Goal: Task Accomplishment & Management: Use online tool/utility

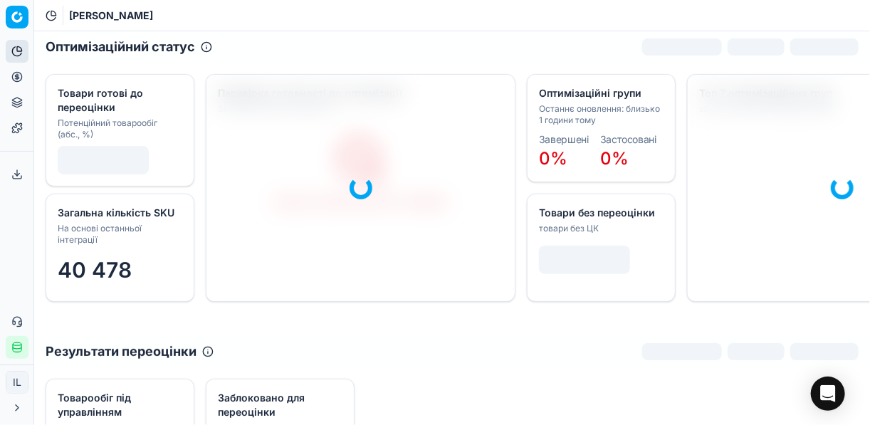
click at [21, 80] on icon at bounding box center [16, 76] width 11 height 11
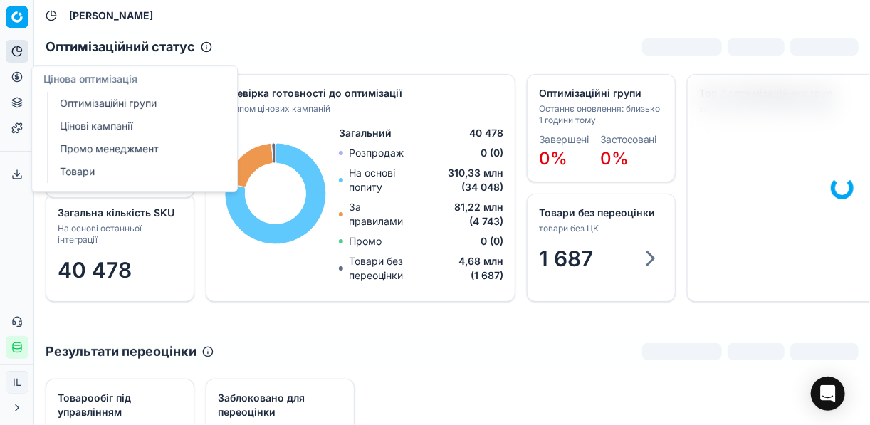
click at [111, 104] on link "Оптимізаційні групи" at bounding box center [137, 103] width 166 height 20
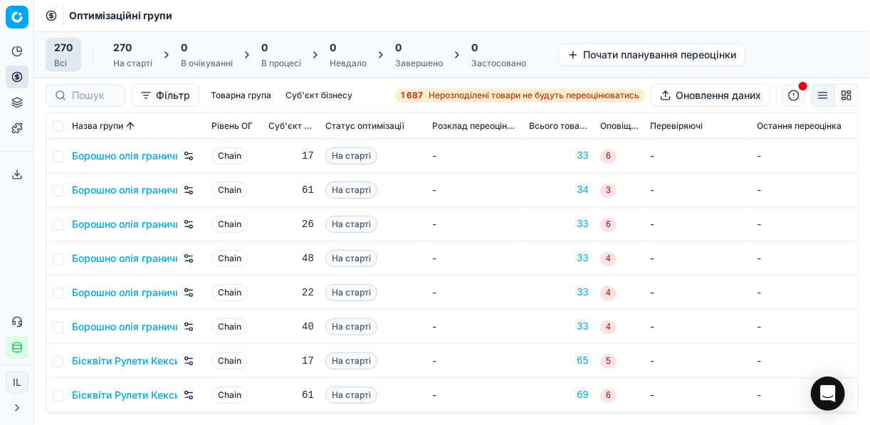
click at [17, 352] on icon "button" at bounding box center [17, 348] width 9 height 8
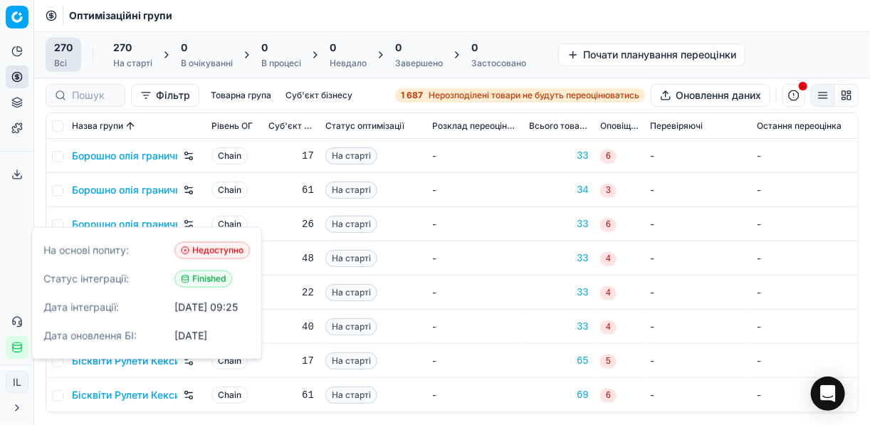
click at [487, 195] on td "-" at bounding box center [475, 190] width 97 height 34
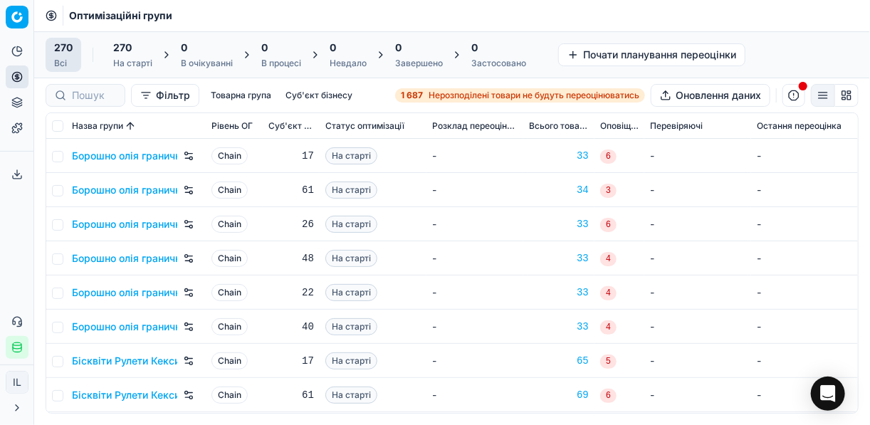
click at [429, 93] on span "Нерозподілені товари не будуть переоцінюватись" at bounding box center [534, 95] width 211 height 11
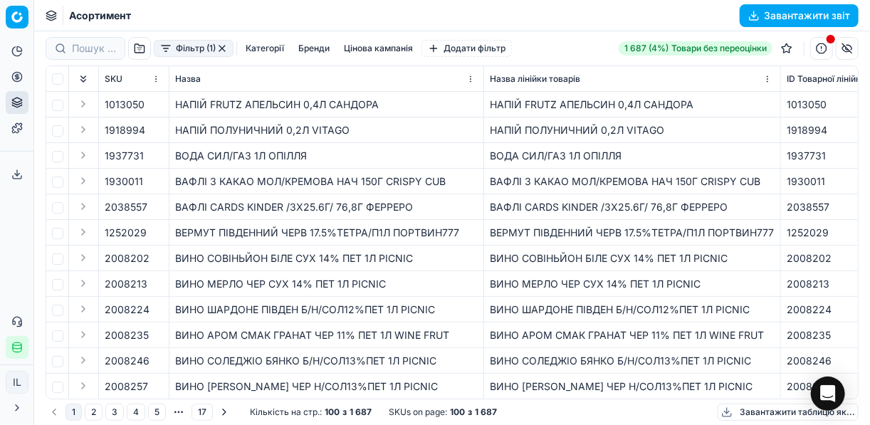
click at [167, 51] on button "Фільтр (1)" at bounding box center [194, 48] width 80 height 17
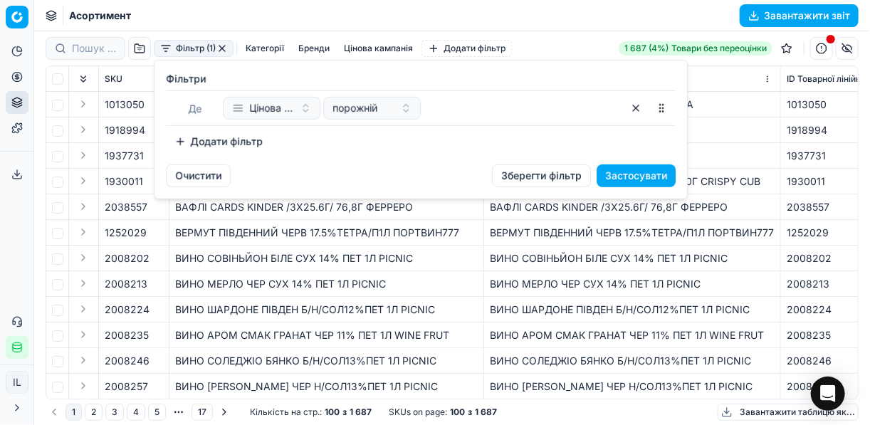
click at [180, 139] on button "Додати фільтр" at bounding box center [218, 141] width 105 height 23
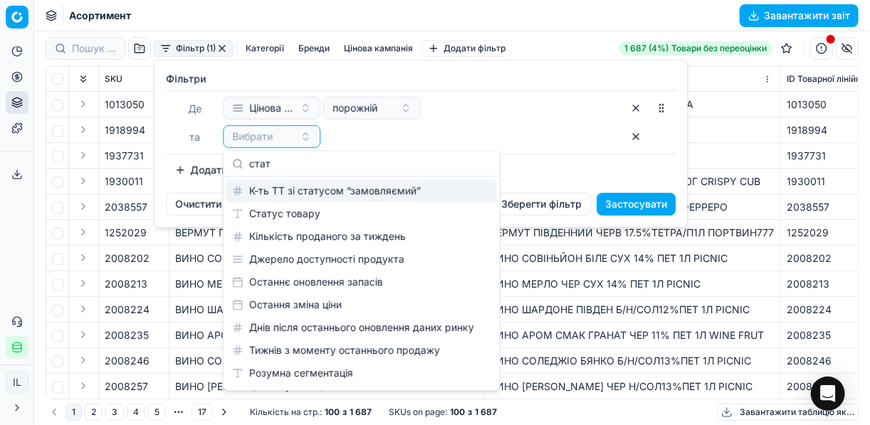
type input "стат"
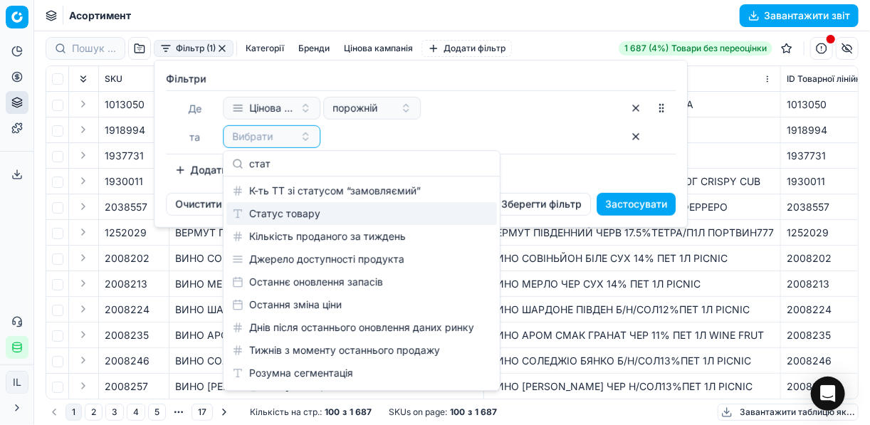
click at [283, 214] on div "Статус товару" at bounding box center [361, 213] width 271 height 23
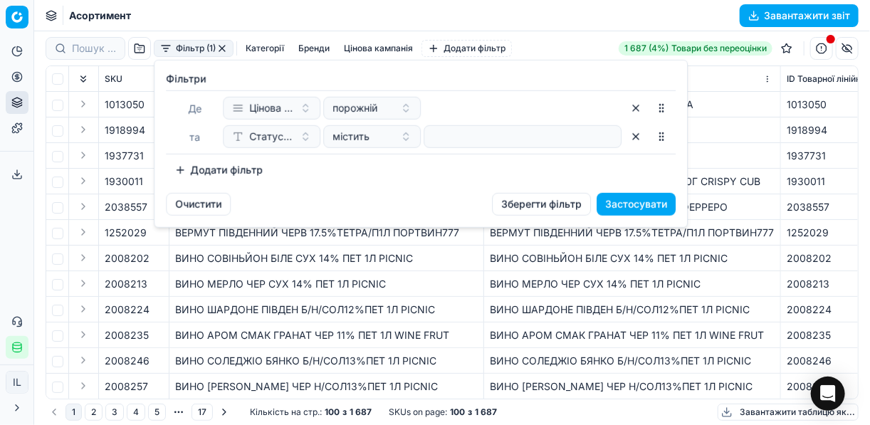
click at [182, 172] on button "Додати фільтр" at bounding box center [218, 170] width 105 height 23
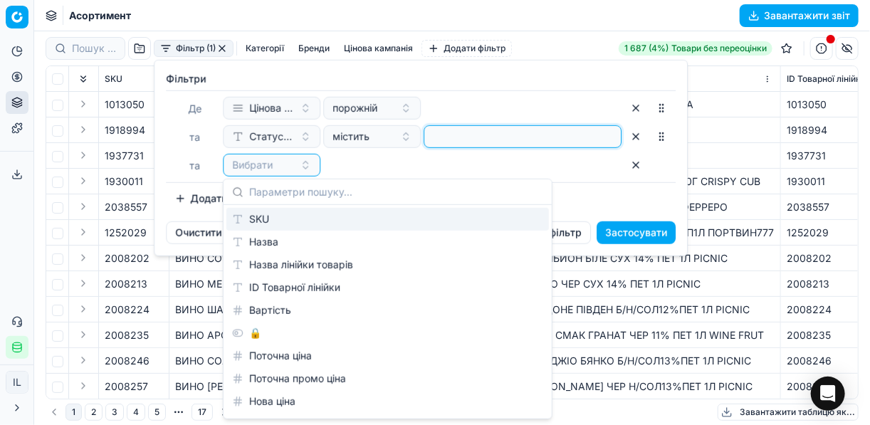
click at [444, 140] on input at bounding box center [522, 136] width 185 height 21
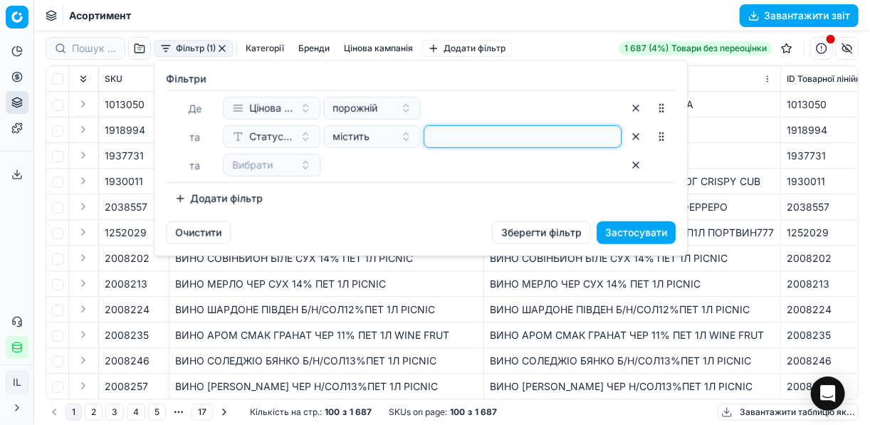
click at [444, 140] on input at bounding box center [522, 136] width 185 height 21
type input "1"
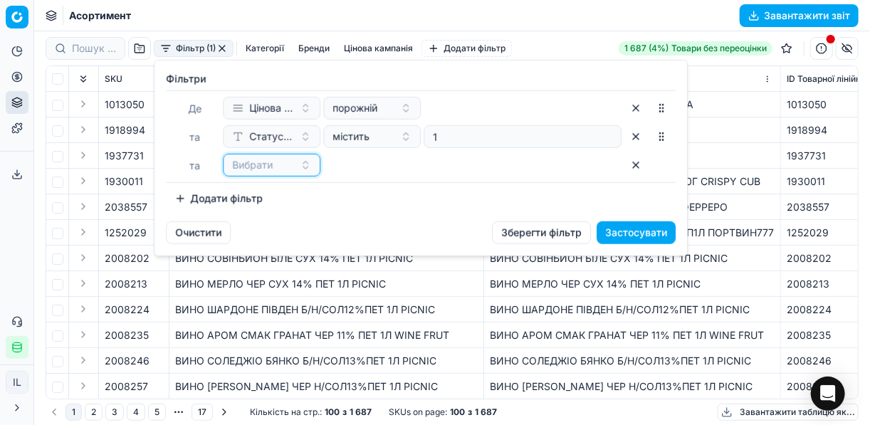
click at [300, 170] on button "Вибрати" at bounding box center [272, 165] width 98 height 23
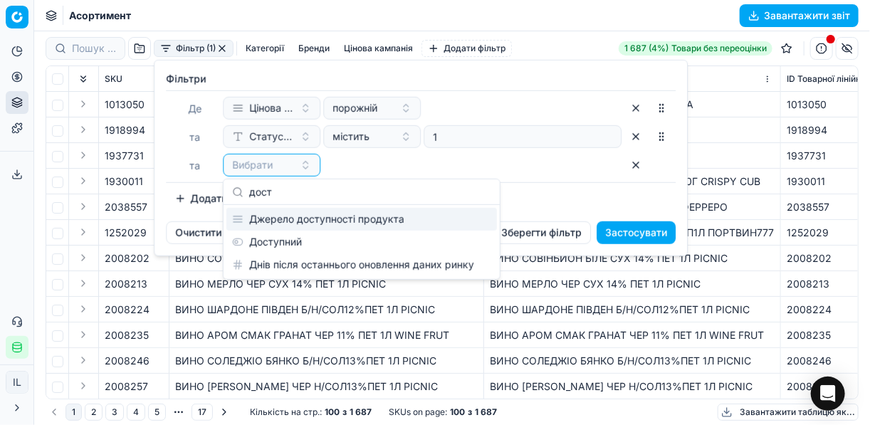
type input "дост"
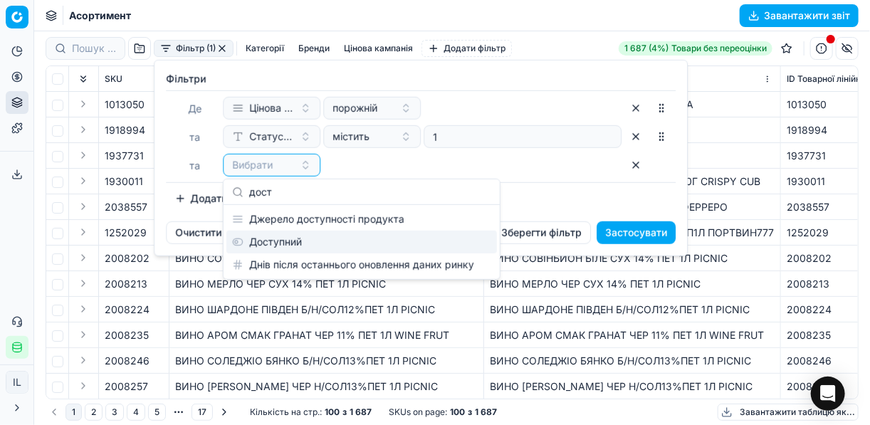
click at [323, 231] on div "Доступний" at bounding box center [361, 242] width 271 height 23
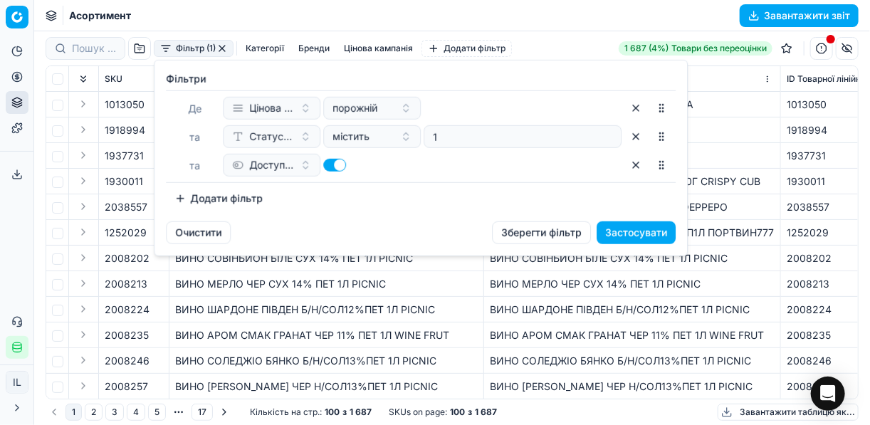
click at [191, 196] on button "Додати фільтр" at bounding box center [218, 198] width 105 height 23
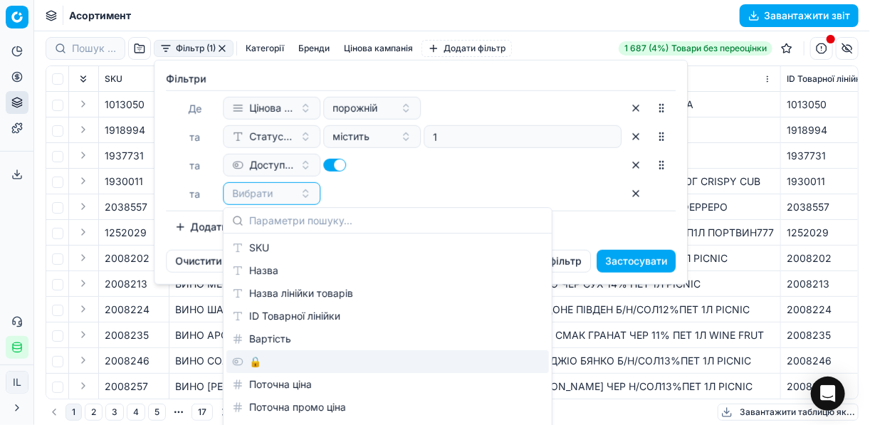
click at [254, 360] on div "🔒" at bounding box center [387, 361] width 323 height 23
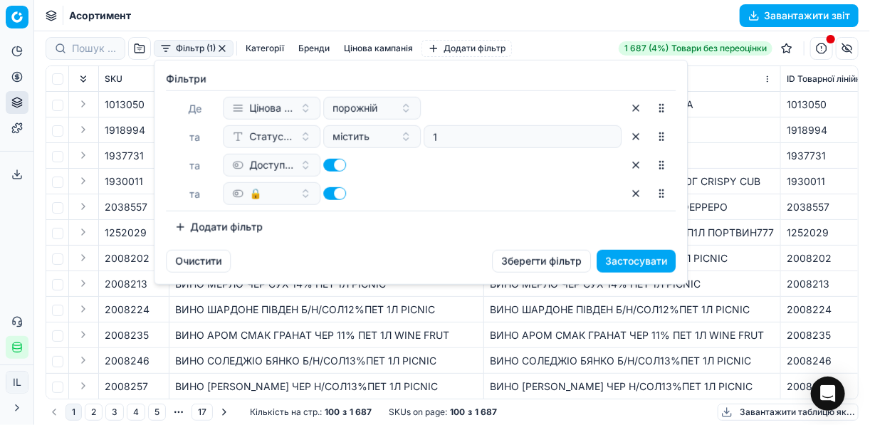
click at [332, 188] on button "button" at bounding box center [334, 193] width 23 height 13
checkbox input "false"
click at [623, 258] on button "Застосувати" at bounding box center [636, 261] width 79 height 23
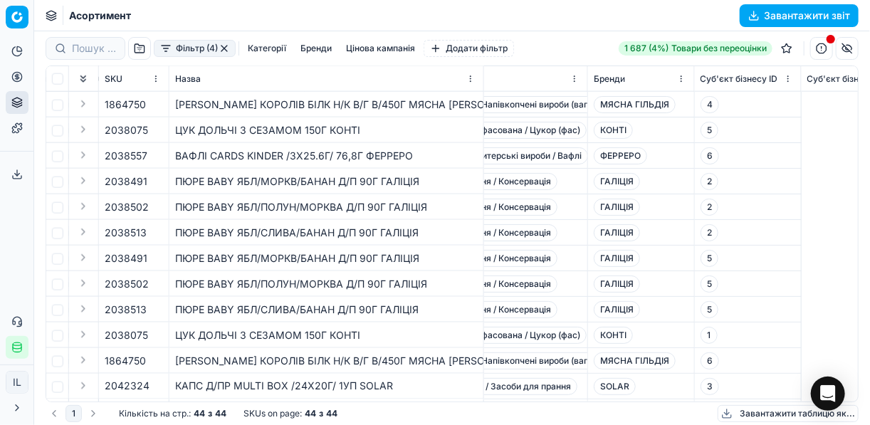
scroll to position [769, 2430]
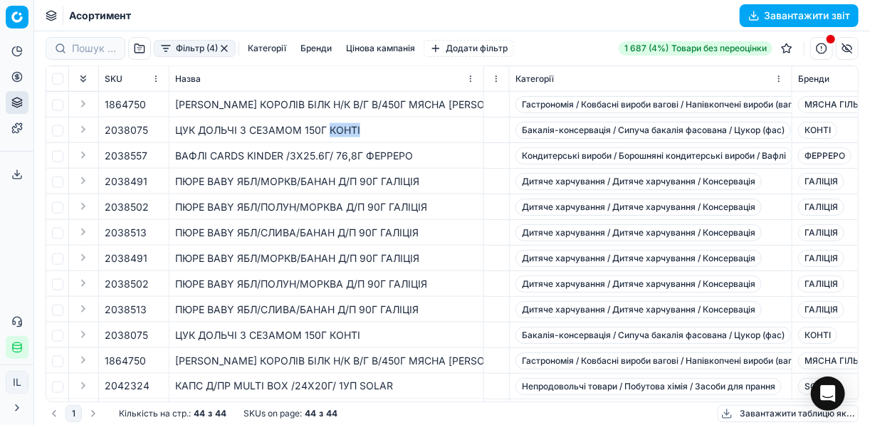
drag, startPoint x: 360, startPoint y: 129, endPoint x: 330, endPoint y: 130, distance: 30.7
click at [330, 130] on div "ЦУК ДОЛЬЧІ З СЕЗАМОМ 150Г КОНТІ" at bounding box center [326, 130] width 303 height 14
copy div "КОНТІ"
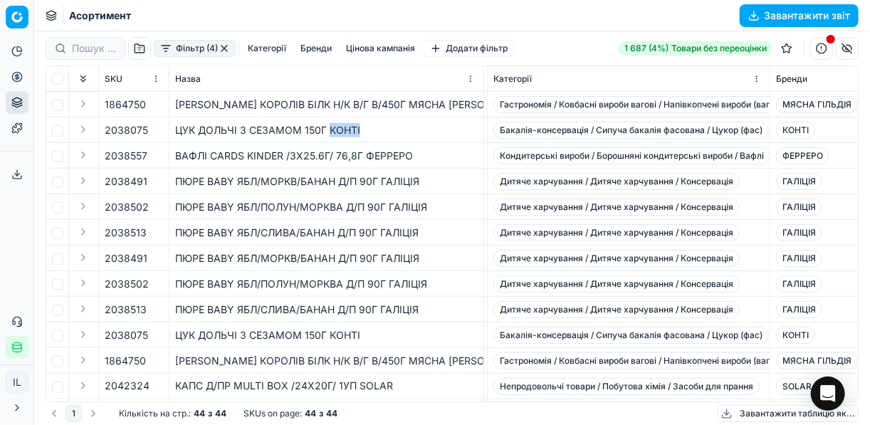
scroll to position [769, 2458]
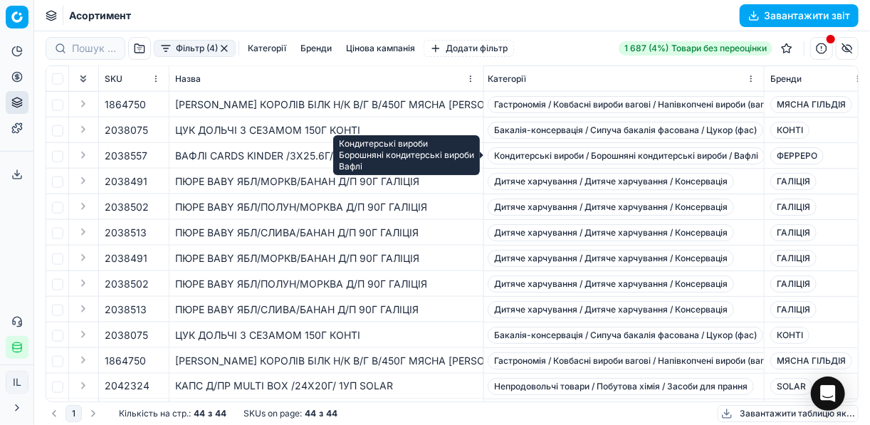
click at [749, 162] on span "Кондитерськi вироби / Борошняні кондитерські вироби / Вафлі" at bounding box center [626, 155] width 277 height 17
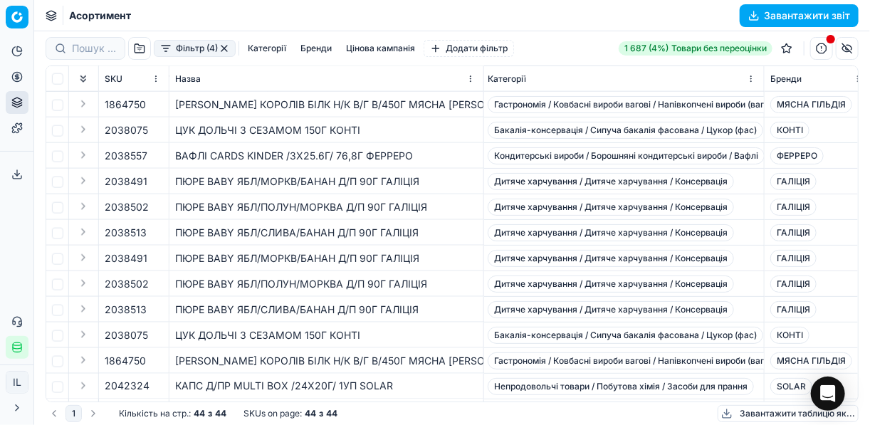
click at [575, 189] on span "Дитяче харчування / Дитяче харчування / Консервація" at bounding box center [611, 181] width 246 height 17
click at [622, 147] on span "Кондитерськi вироби / Борошняні кондитерські вироби / Вафлі" at bounding box center [626, 155] width 277 height 17
click at [581, 197] on td "Дитяче харчування / Дитяче харчування / Консервація" at bounding box center [623, 207] width 283 height 26
drag, startPoint x: 360, startPoint y: 127, endPoint x: 177, endPoint y: 130, distance: 183.8
click at [177, 130] on div "ЦУК ДОЛЬЧІ З СЕЗАМОМ 150Г КОНТІ" at bounding box center [326, 130] width 303 height 14
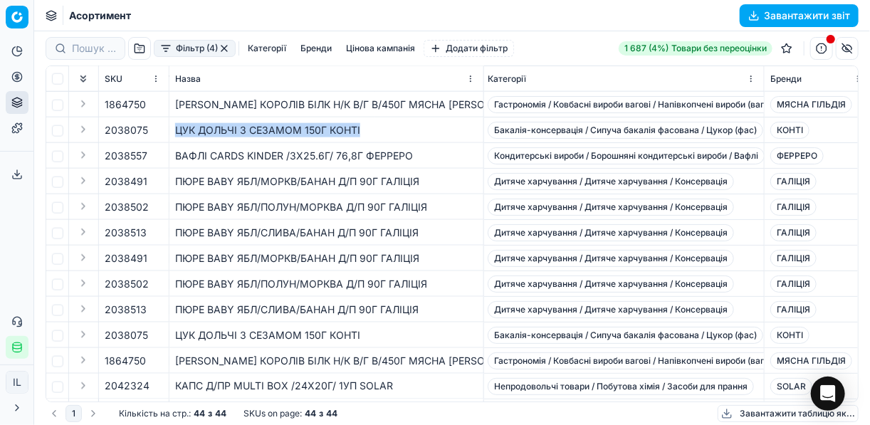
copy div "ЦУК ДОЛЬЧІ З СЕЗАМОМ 150Г КОНТІ"
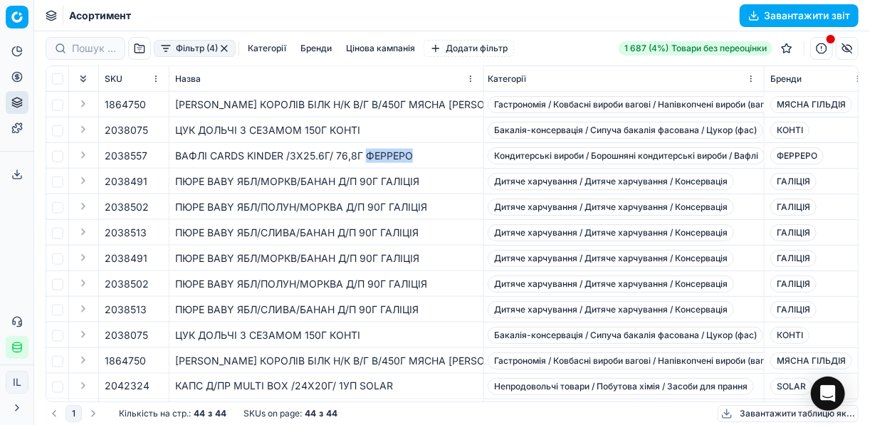
drag, startPoint x: 413, startPoint y: 157, endPoint x: 364, endPoint y: 155, distance: 49.2
click at [364, 155] on div "ВАФЛІ CARDS KINDER /3Х25.6Г/ 76,8Г ФЕРРЕРО" at bounding box center [326, 156] width 303 height 14
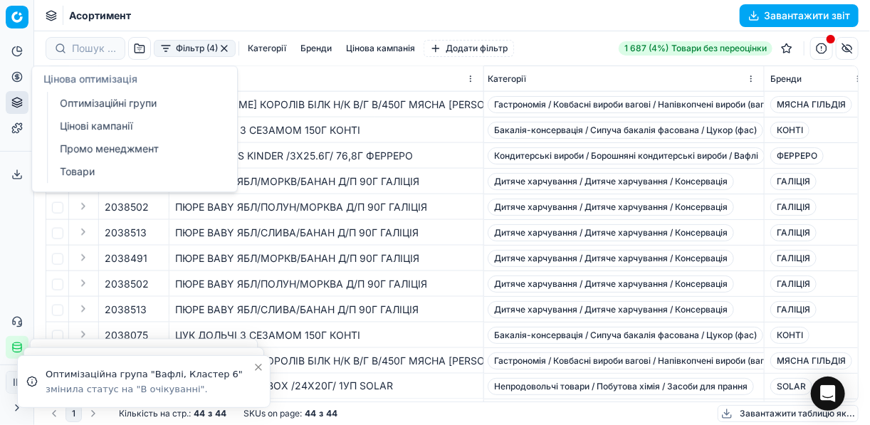
click at [16, 78] on icon at bounding box center [17, 77] width 4 height 4
click at [80, 102] on link "Оптимізаційні групи" at bounding box center [137, 103] width 166 height 20
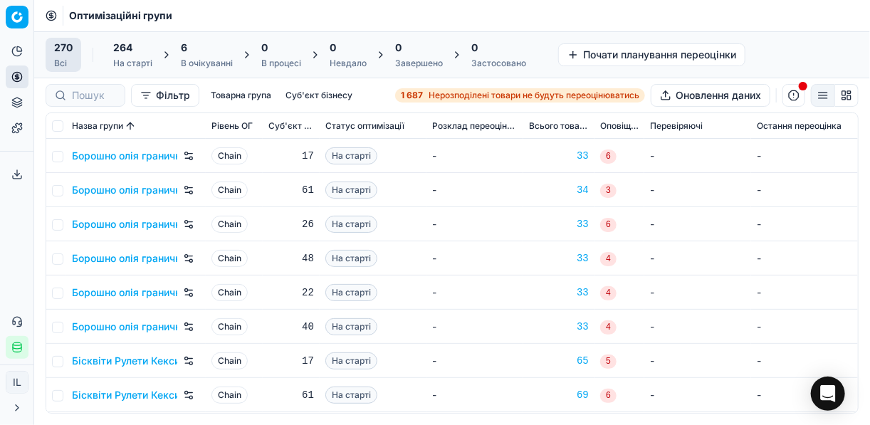
click at [201, 51] on div "6" at bounding box center [207, 48] width 52 height 14
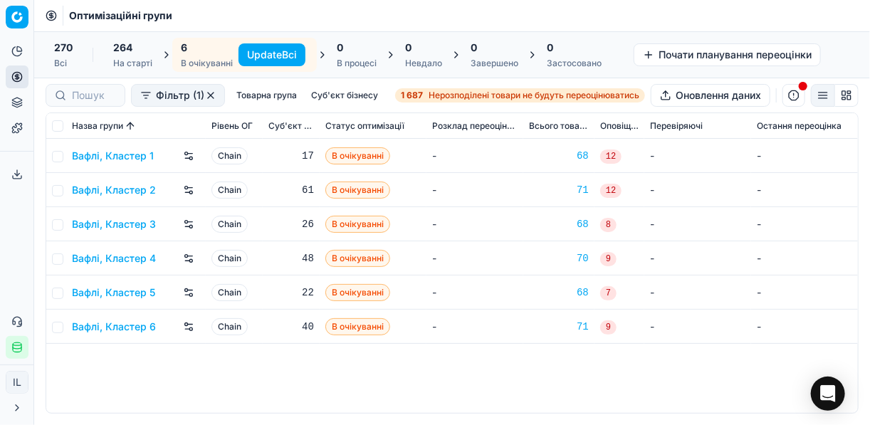
click at [246, 53] on button "Update Всі" at bounding box center [272, 54] width 67 height 23
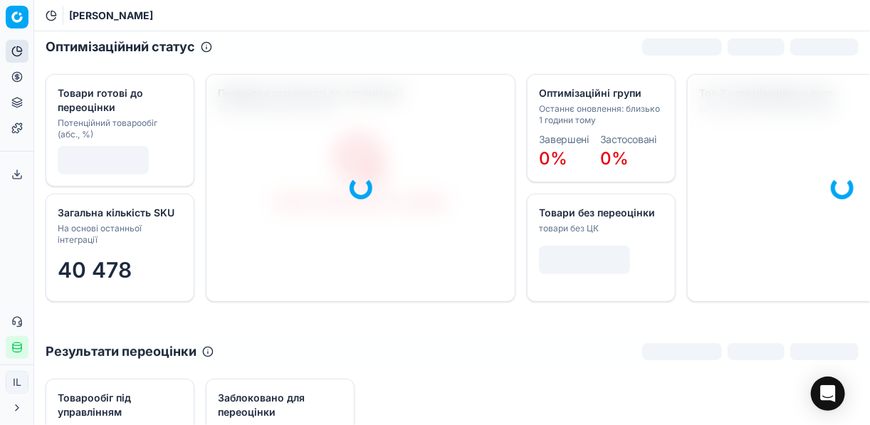
click at [14, 75] on icon at bounding box center [16, 76] width 11 height 11
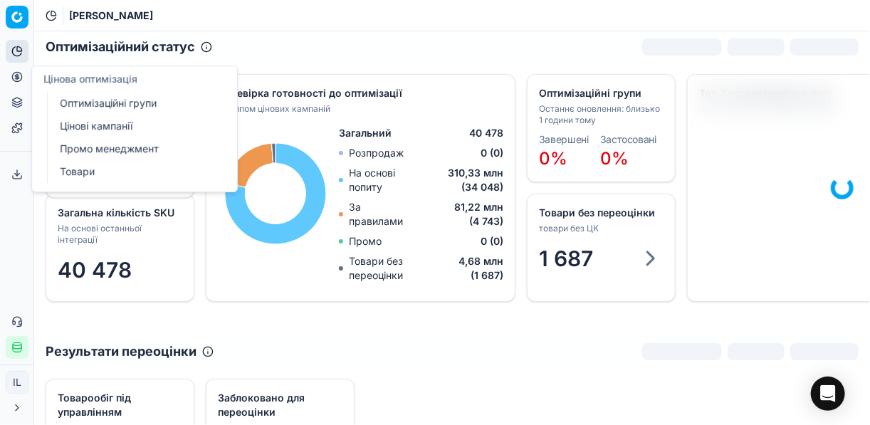
click at [105, 106] on link "Оптимізаційні групи" at bounding box center [137, 103] width 166 height 20
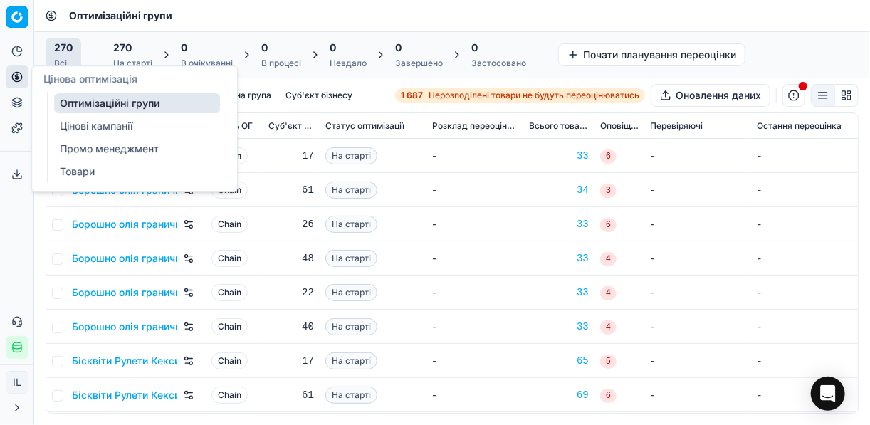
click at [77, 127] on link "Цінові кампанії" at bounding box center [137, 126] width 166 height 20
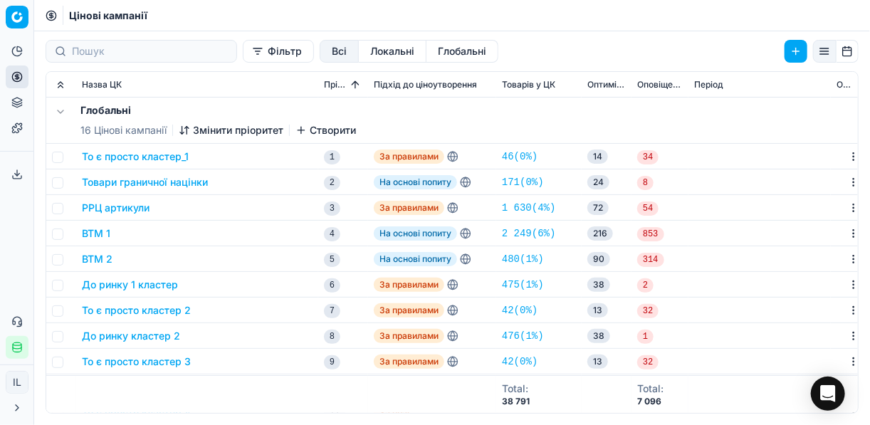
click at [243, 52] on button "Фільтр" at bounding box center [278, 51] width 71 height 23
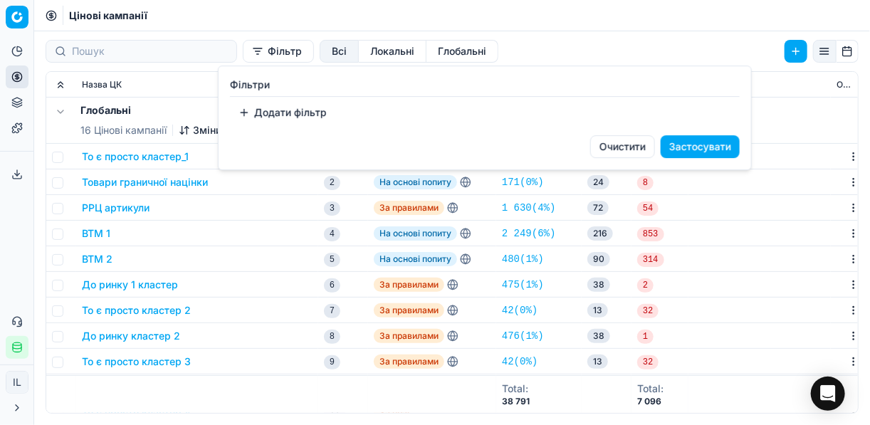
click at [246, 113] on button "Додати фільтр" at bounding box center [282, 112] width 105 height 23
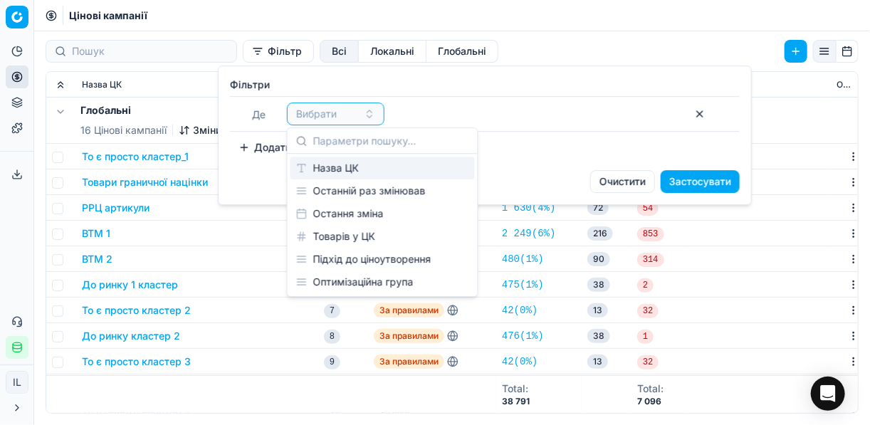
click at [385, 171] on div "Назва ЦК" at bounding box center [383, 168] width 184 height 23
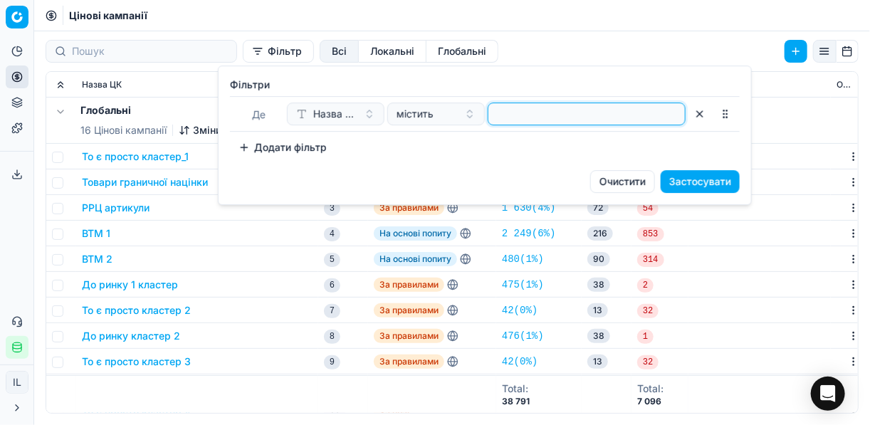
click at [497, 115] on input at bounding box center [586, 113] width 185 height 21
type input "дитя"
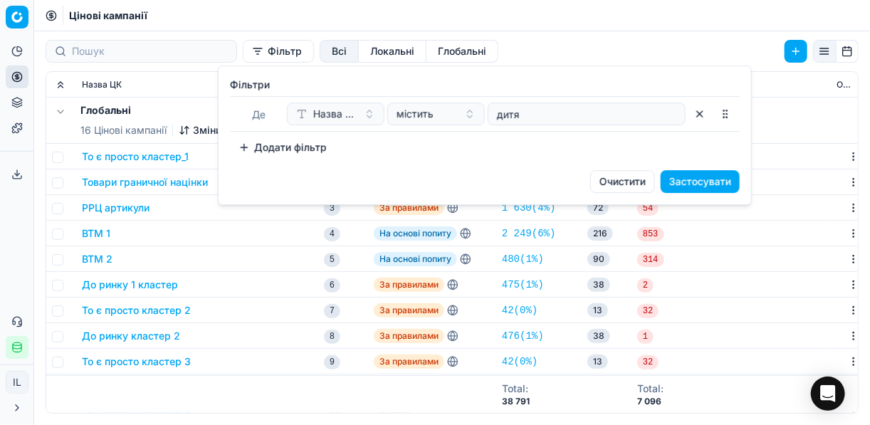
click at [691, 182] on button "Застосувати" at bounding box center [700, 181] width 79 height 23
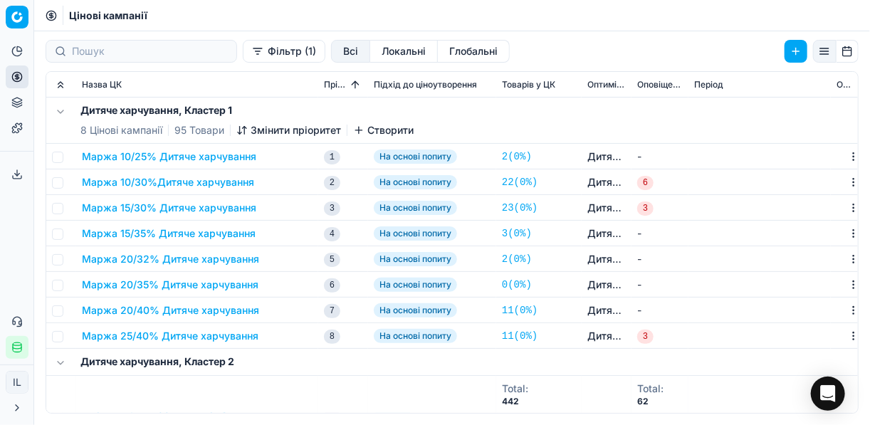
click at [191, 338] on button "Маржа 25/40% Дитяче харчування" at bounding box center [170, 336] width 177 height 14
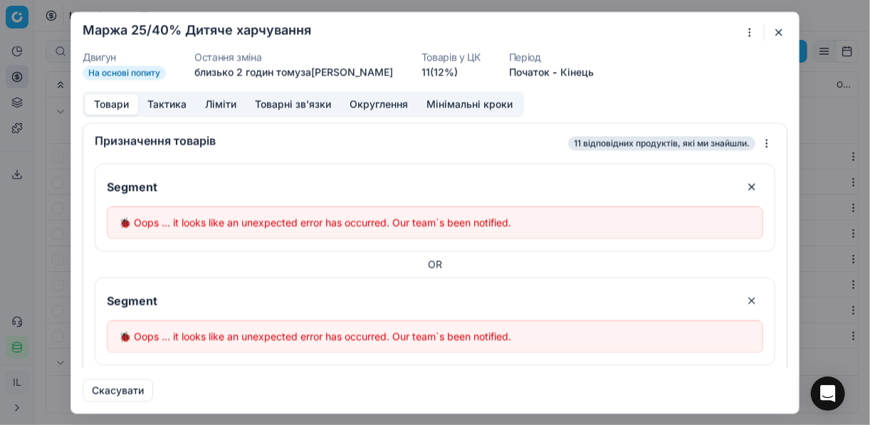
click at [775, 36] on button "button" at bounding box center [778, 31] width 17 height 17
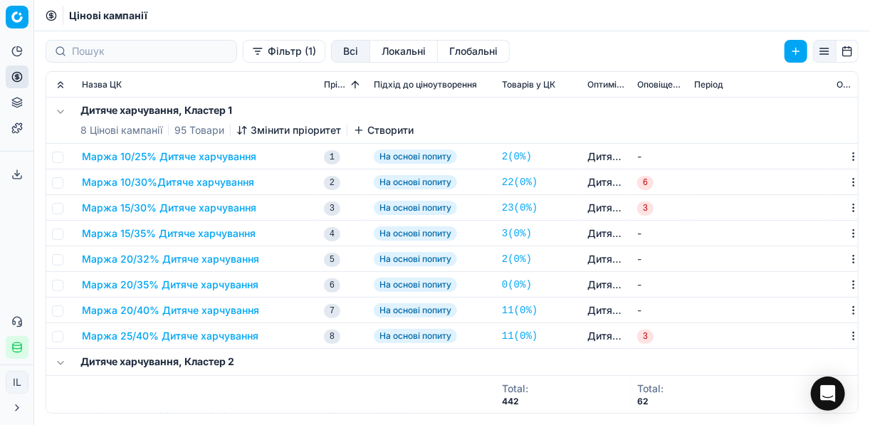
click at [167, 336] on button "Маржа 25/40% Дитяче харчування" at bounding box center [170, 336] width 177 height 14
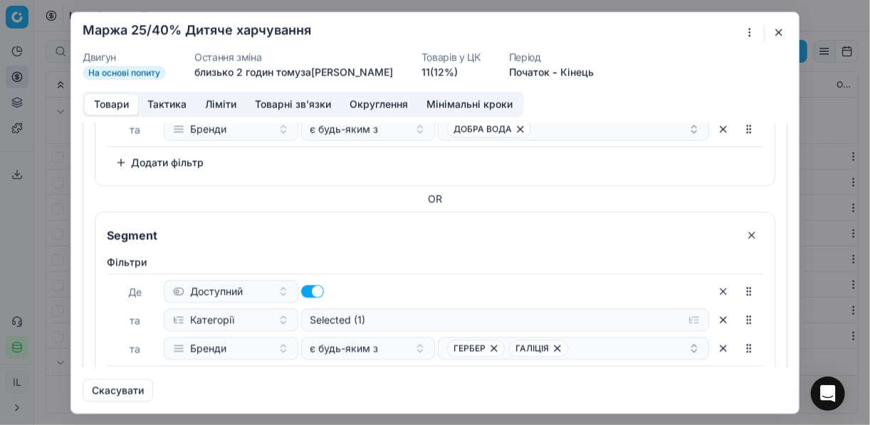
scroll to position [245, 0]
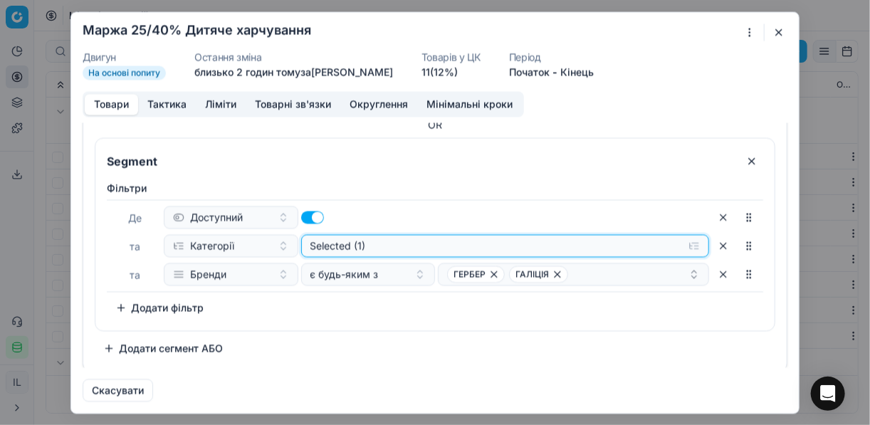
click at [682, 246] on button "Selected (1)" at bounding box center [505, 245] width 409 height 23
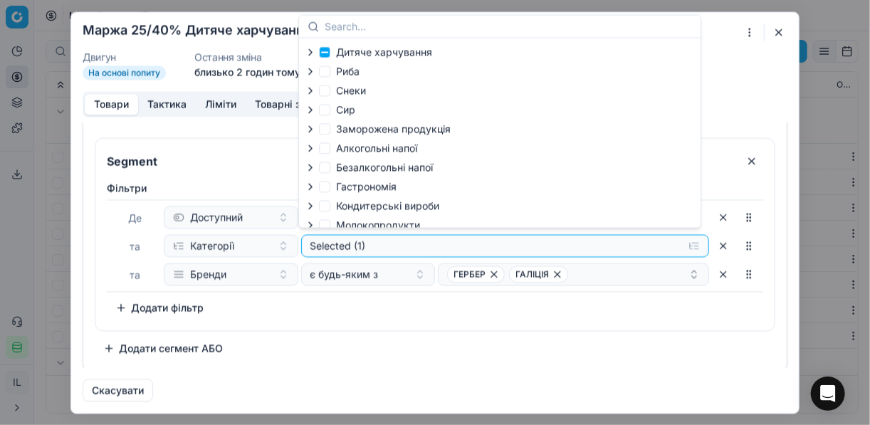
click at [308, 53] on icon "button" at bounding box center [310, 51] width 11 height 11
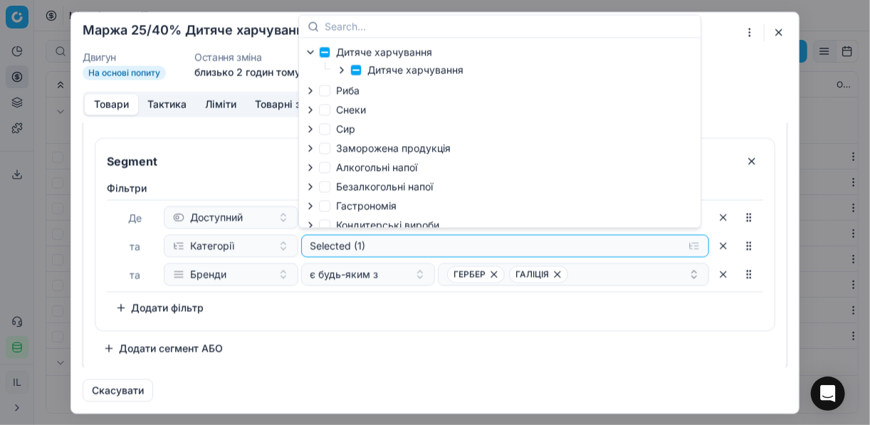
click at [345, 70] on icon "button" at bounding box center [341, 69] width 11 height 11
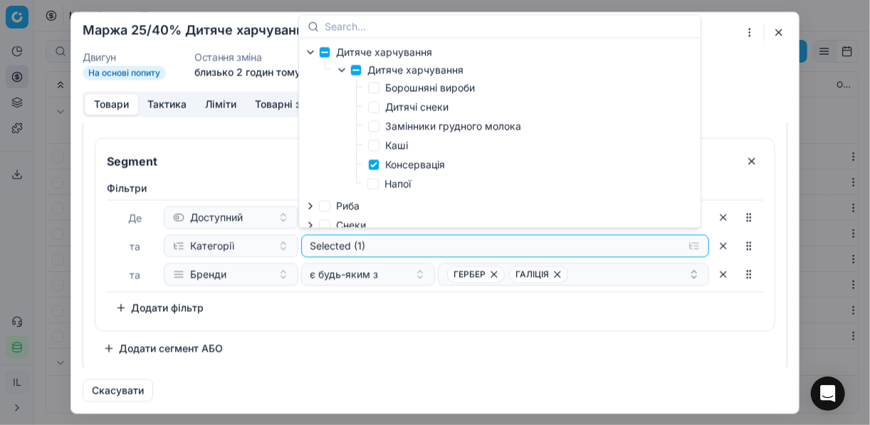
click at [554, 330] on div "Segment Фiльтри Де Доступний та Категорії Selected (1) та Бренди є будь-яким з …" at bounding box center [435, 138] width 681 height 441
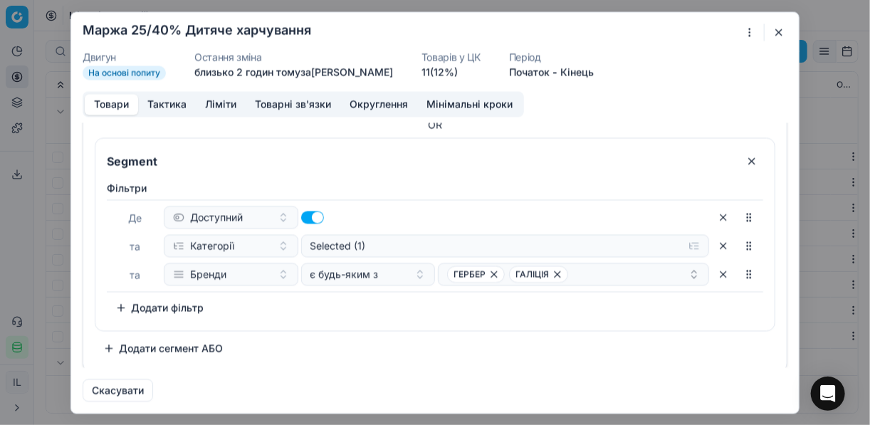
click at [777, 33] on button "button" at bounding box center [778, 31] width 17 height 17
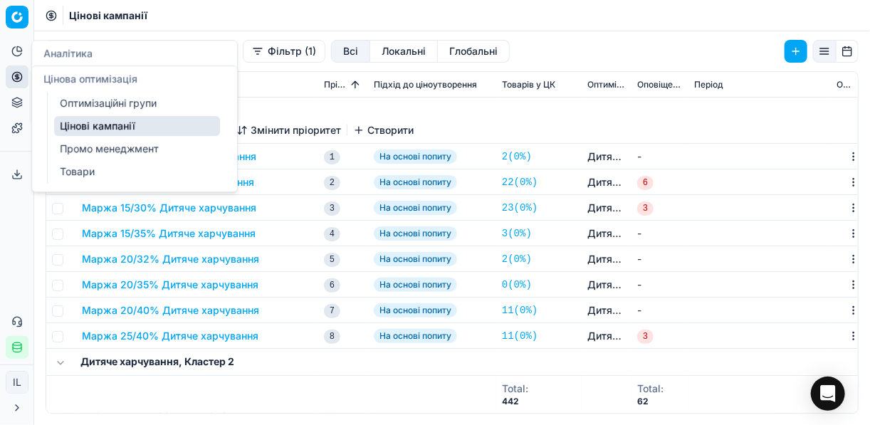
click at [17, 81] on circle at bounding box center [16, 76] width 9 height 9
click at [100, 100] on link "Оптимізаційні групи" at bounding box center [137, 103] width 166 height 20
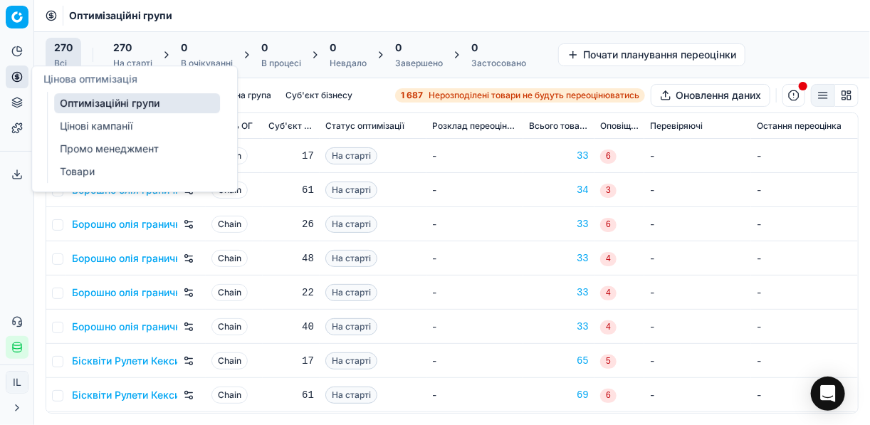
click at [86, 122] on link "Цінові кампанії" at bounding box center [137, 126] width 166 height 20
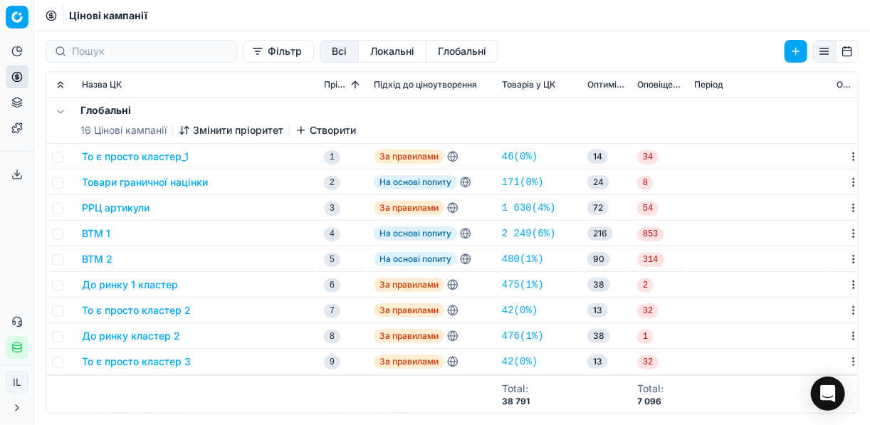
click at [243, 53] on button "Фільтр" at bounding box center [278, 51] width 71 height 23
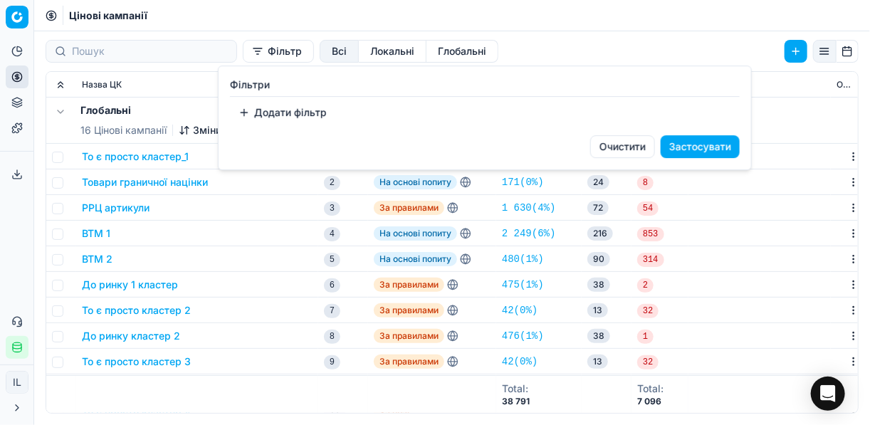
click at [247, 111] on button "Додати фільтр" at bounding box center [282, 112] width 105 height 23
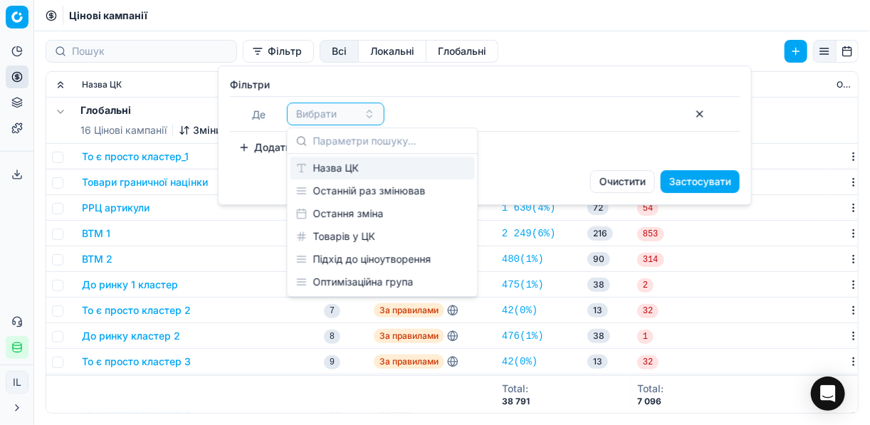
drag, startPoint x: 324, startPoint y: 170, endPoint x: 341, endPoint y: 157, distance: 21.8
click at [325, 170] on div "Назва ЦК" at bounding box center [383, 168] width 184 height 23
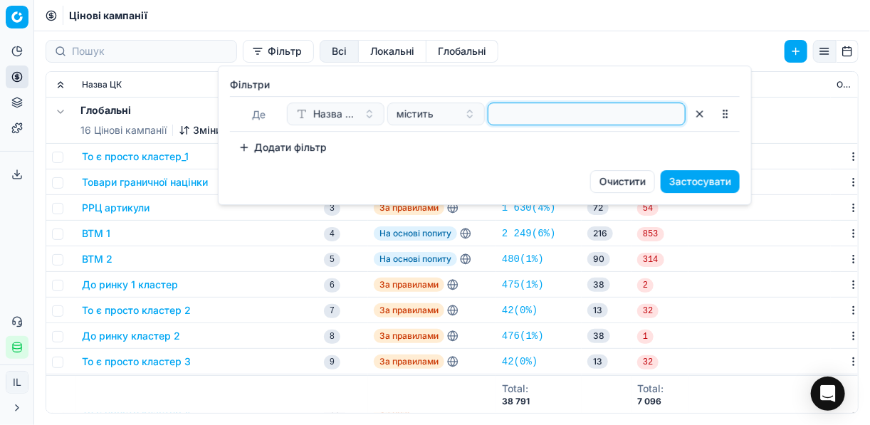
click at [508, 118] on input at bounding box center [586, 113] width 185 height 21
type input "вафл"
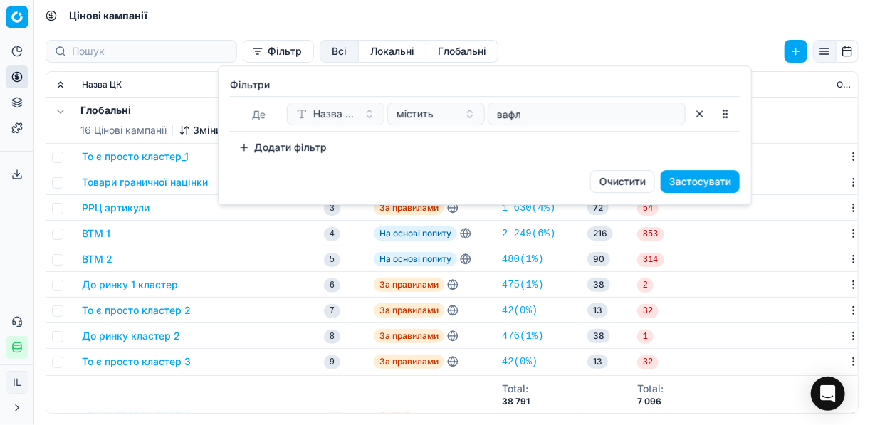
click at [704, 184] on button "Застосувати" at bounding box center [700, 181] width 79 height 23
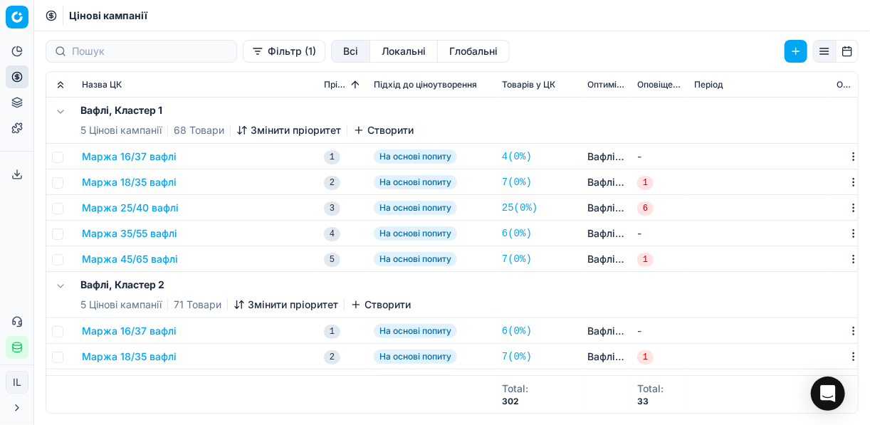
click at [152, 207] on button "Маржа 25/40 вафлі" at bounding box center [130, 208] width 97 height 14
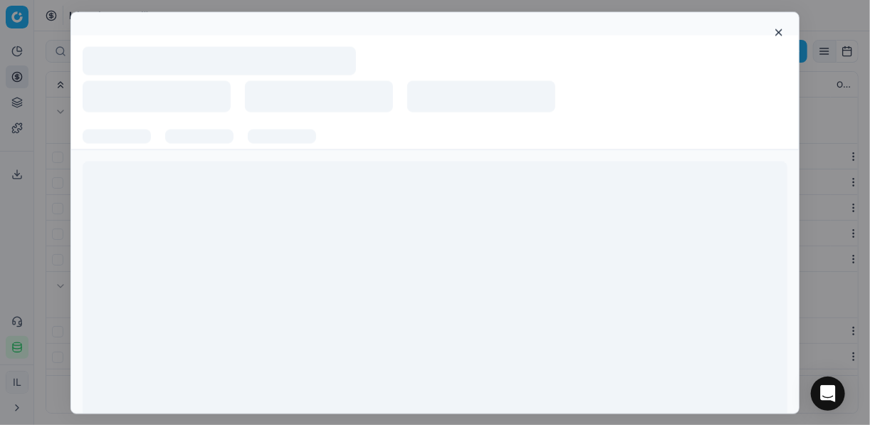
click at [152, 207] on div at bounding box center [435, 297] width 705 height 273
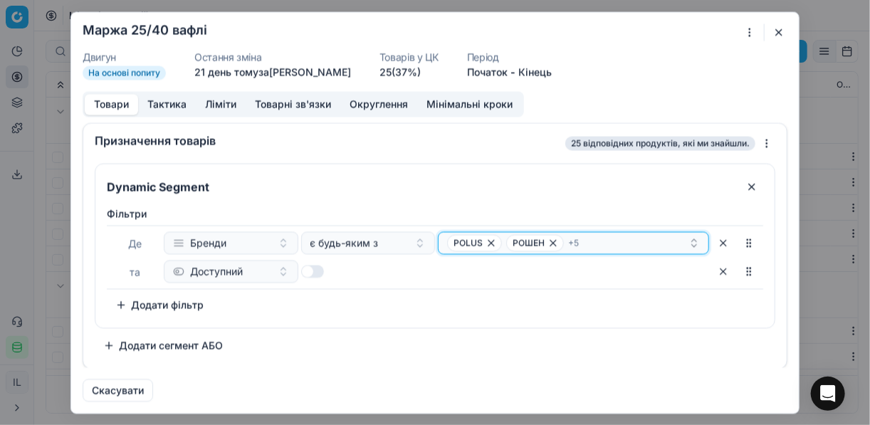
click at [602, 240] on div "POLUS РОШЕН + 5" at bounding box center [567, 242] width 241 height 17
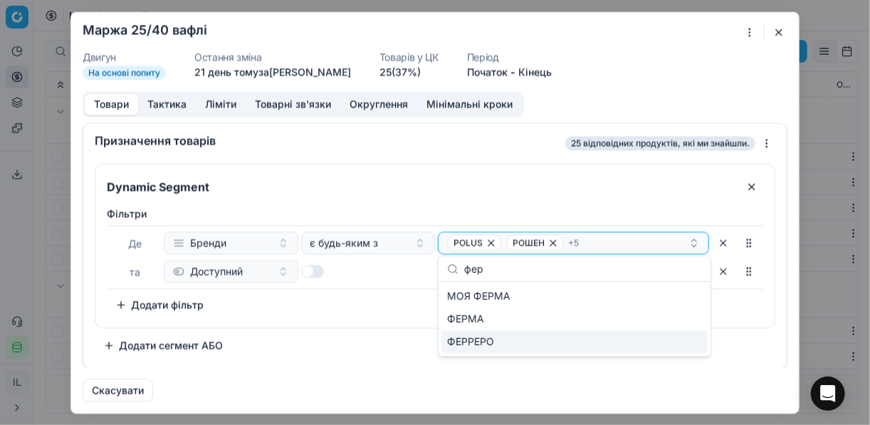
type input "фер"
click at [687, 348] on div "ФЕРРЕРО" at bounding box center [574, 341] width 266 height 23
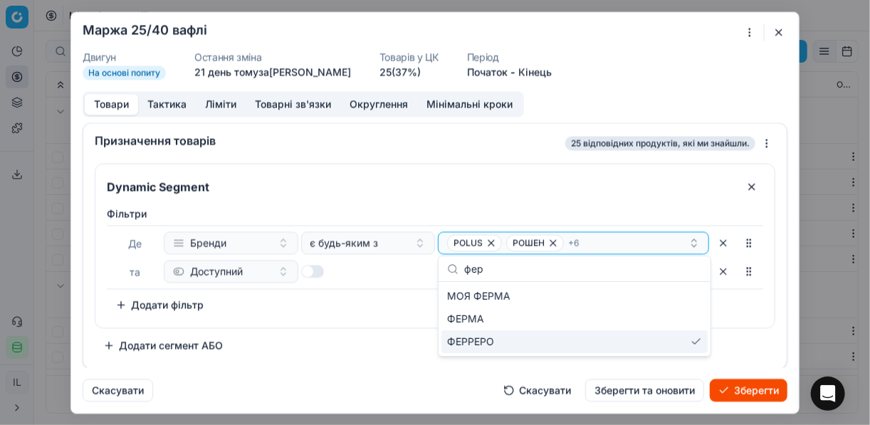
click at [744, 388] on button "Зберегти" at bounding box center [749, 390] width 78 height 23
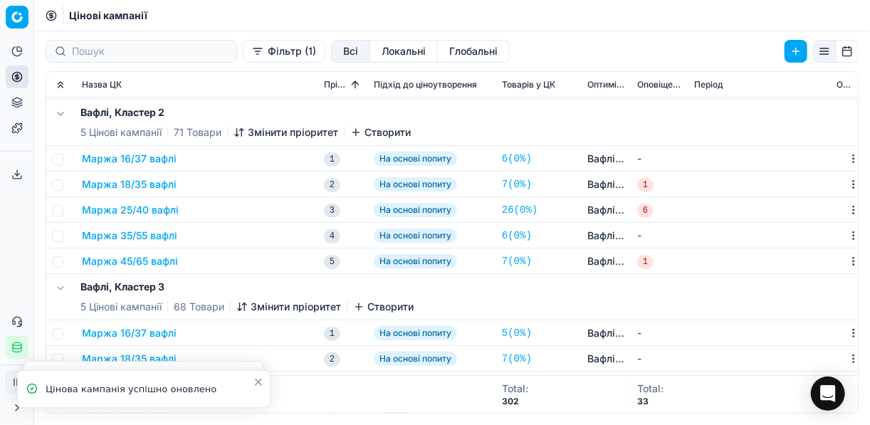
scroll to position [228, 0]
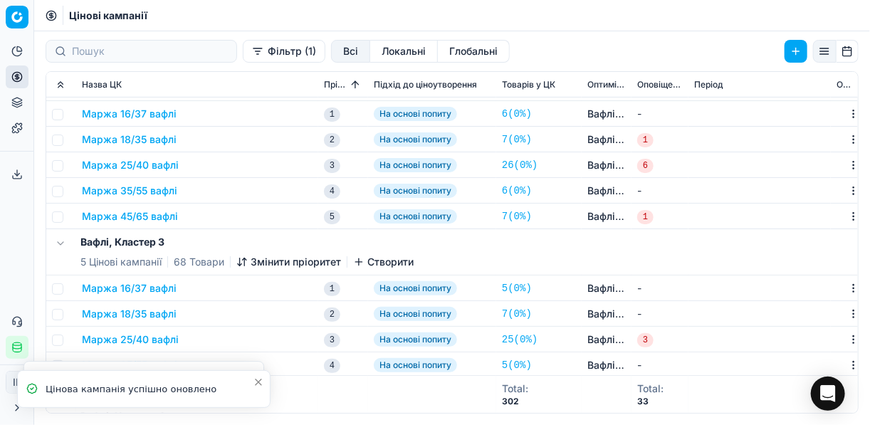
click at [138, 165] on button "Маржа 25/40 вафлі" at bounding box center [130, 165] width 97 height 14
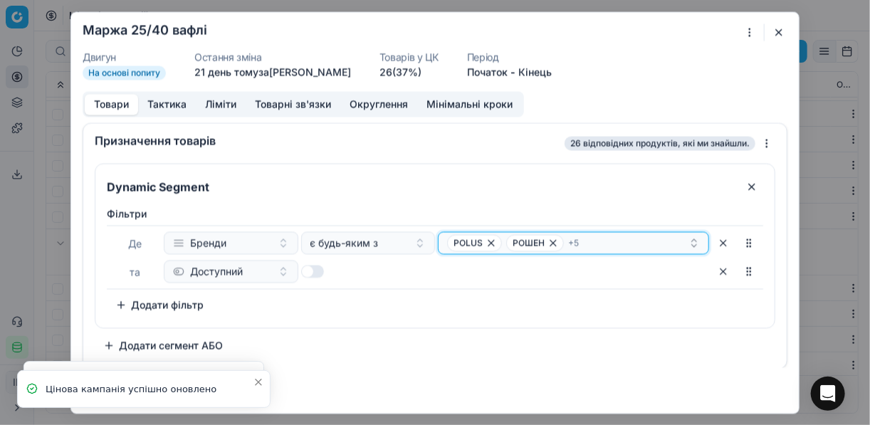
click at [627, 243] on div "POLUS РОШЕН + 5" at bounding box center [567, 242] width 241 height 17
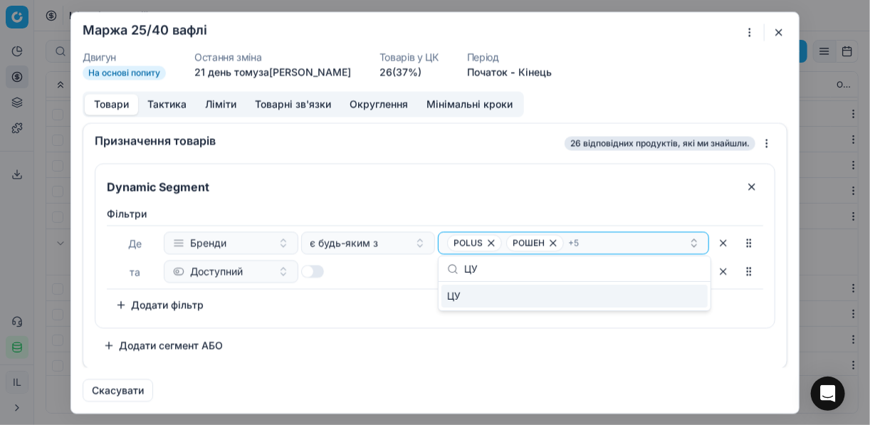
type input "Ц"
type input "ферр"
click at [691, 300] on div "ФЕРРЕРО" at bounding box center [574, 296] width 266 height 23
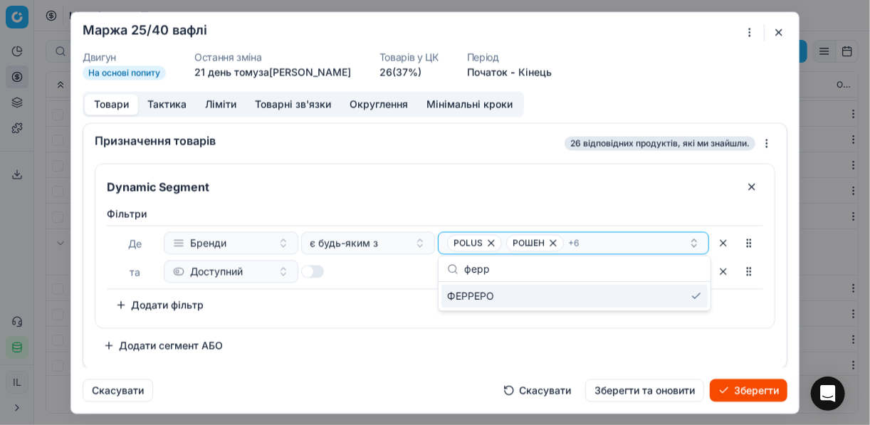
click at [746, 389] on button "Зберегти" at bounding box center [749, 390] width 78 height 23
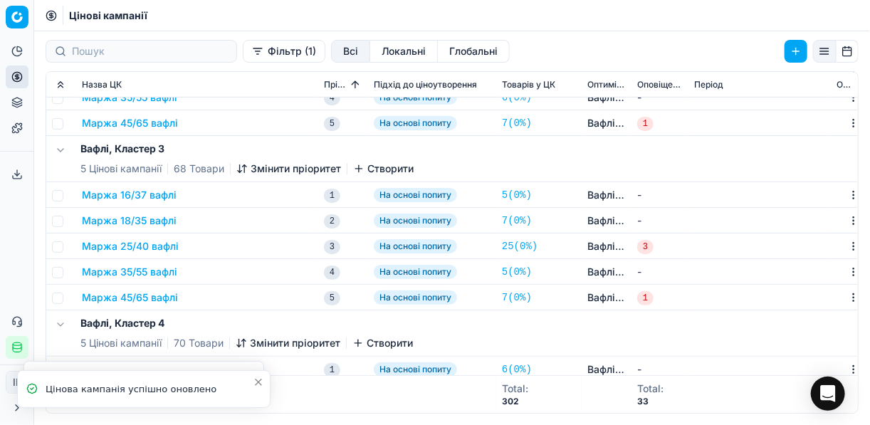
scroll to position [399, 0]
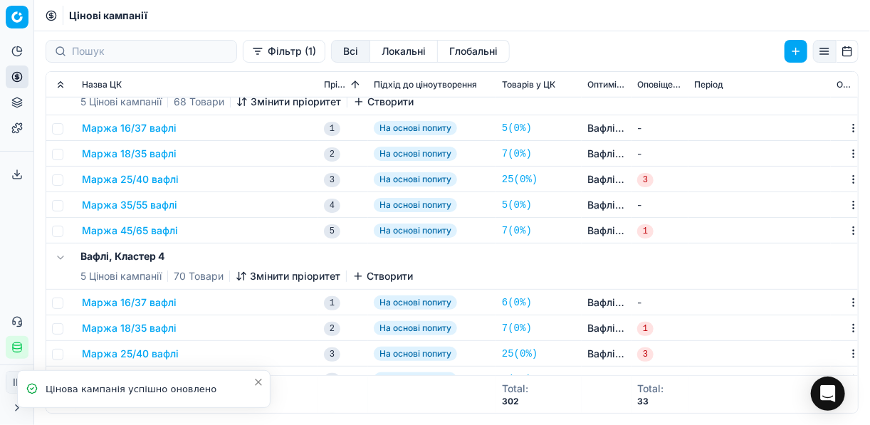
click at [148, 185] on button "Маржа 25/40 вафлі" at bounding box center [130, 179] width 97 height 14
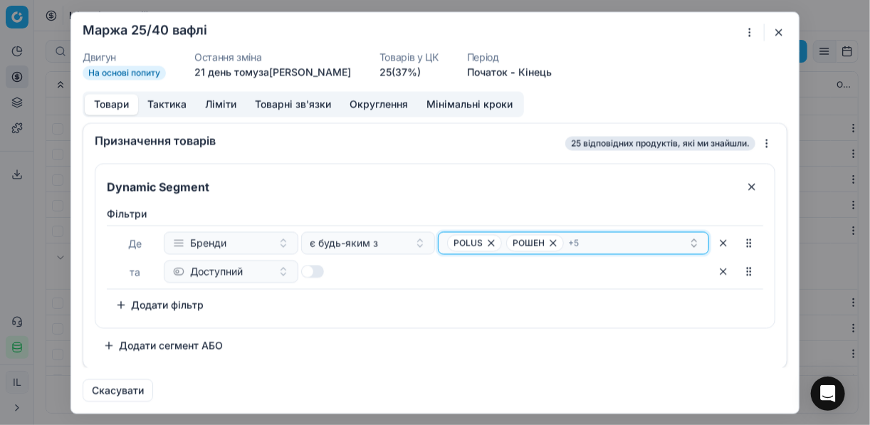
click at [612, 249] on div "POLUS РОШЕН + 5" at bounding box center [567, 242] width 241 height 17
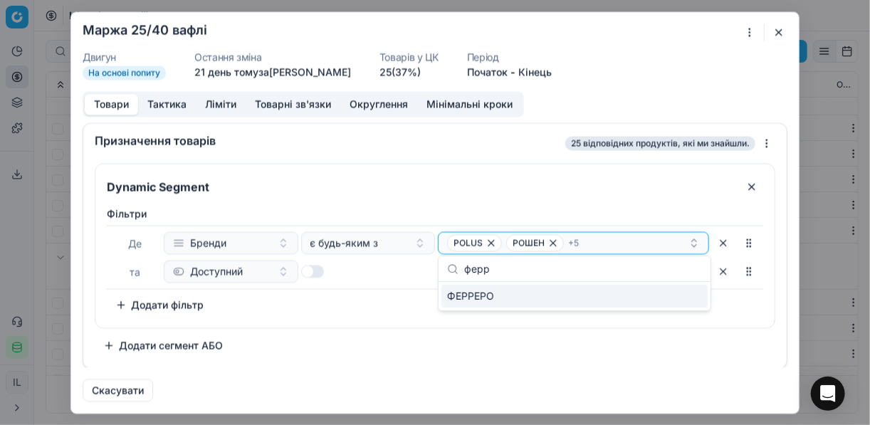
type input "ферр"
click at [697, 299] on div "ФЕРРЕРО" at bounding box center [574, 296] width 266 height 23
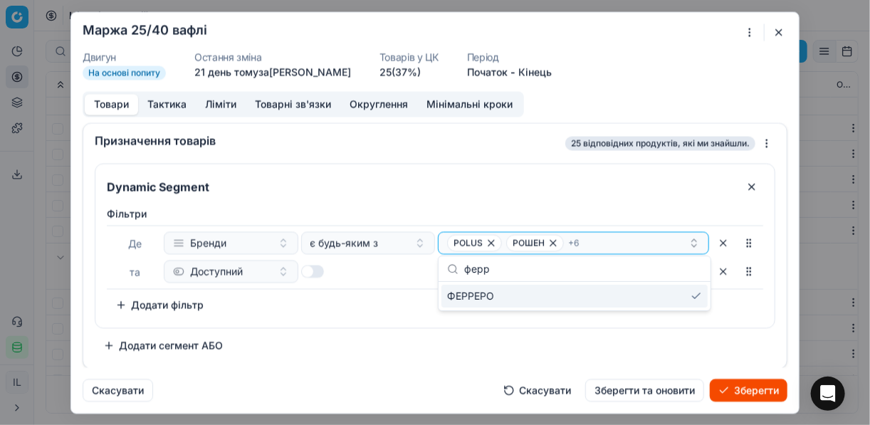
click at [746, 392] on button "Зберегти" at bounding box center [749, 390] width 78 height 23
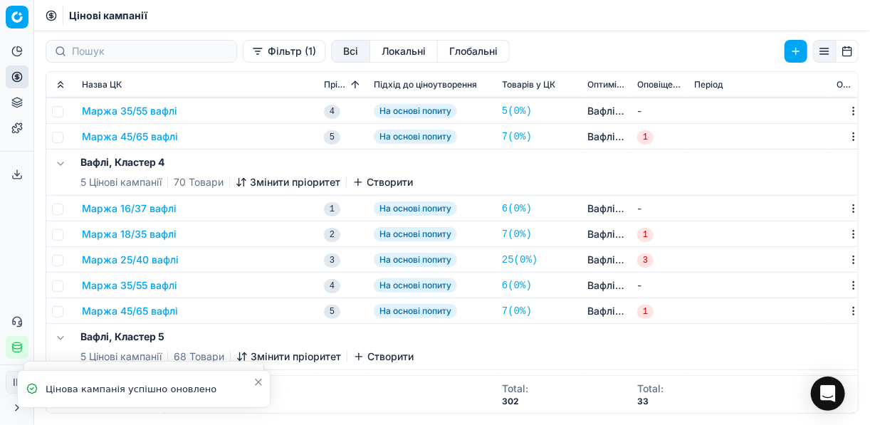
scroll to position [570, 0]
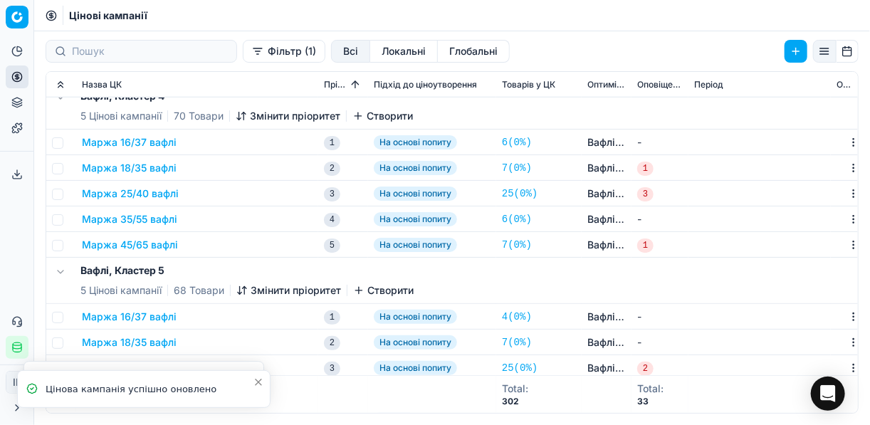
click at [153, 196] on button "Маржа 25/40 вафлі" at bounding box center [130, 194] width 97 height 14
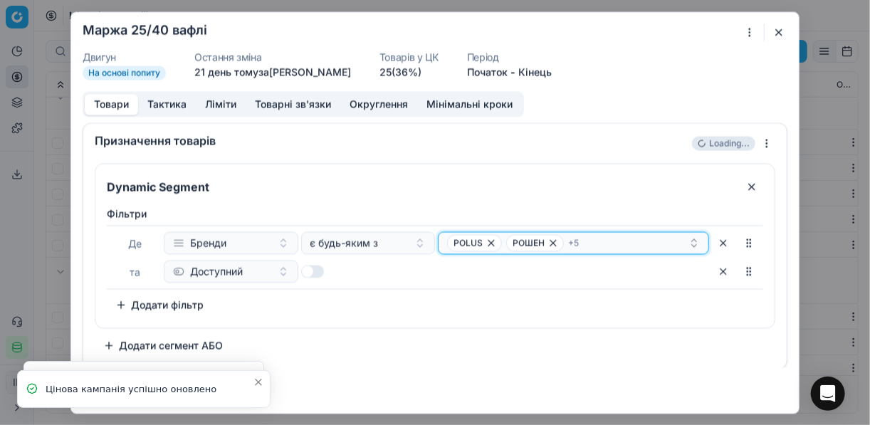
click at [627, 245] on div "POLUS РОШЕН + 5" at bounding box center [567, 242] width 241 height 17
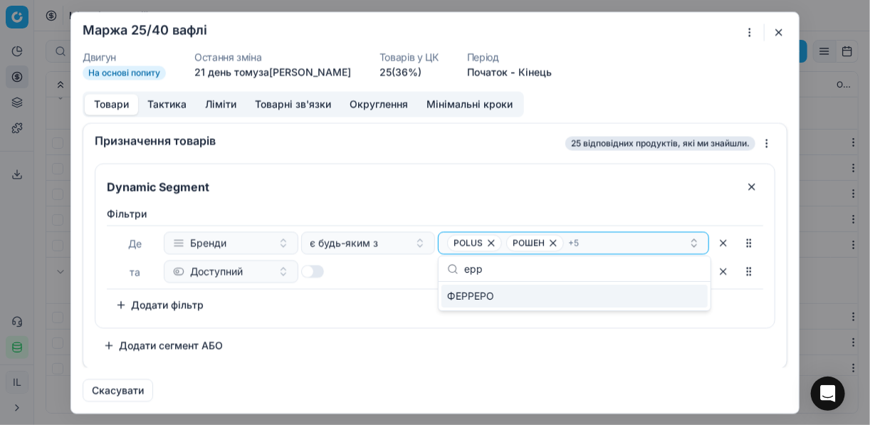
type input "ерр"
click at [674, 294] on div "ФЕРРЕРО" at bounding box center [574, 296] width 266 height 23
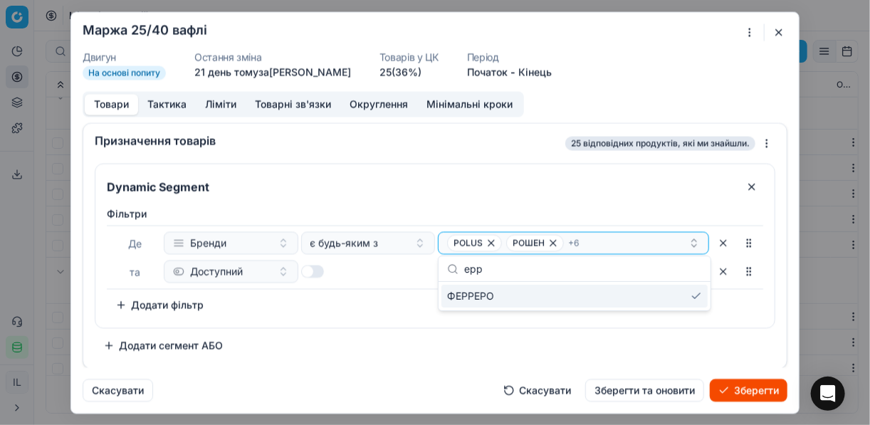
click at [738, 390] on button "Зберегти" at bounding box center [749, 390] width 78 height 23
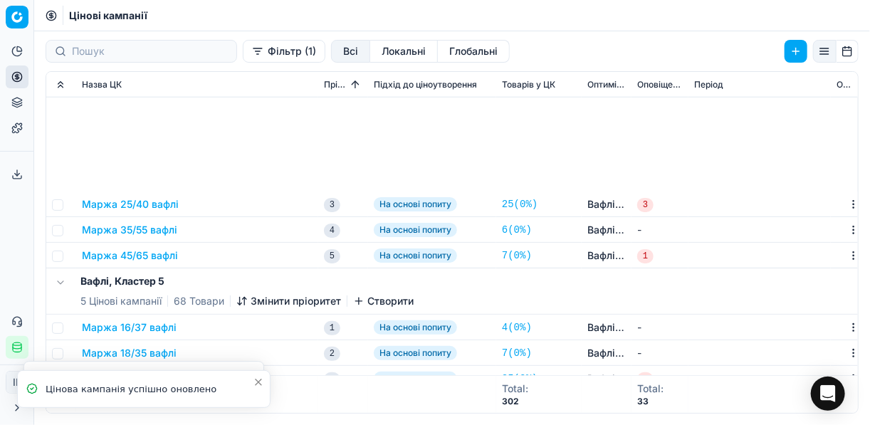
scroll to position [798, 0]
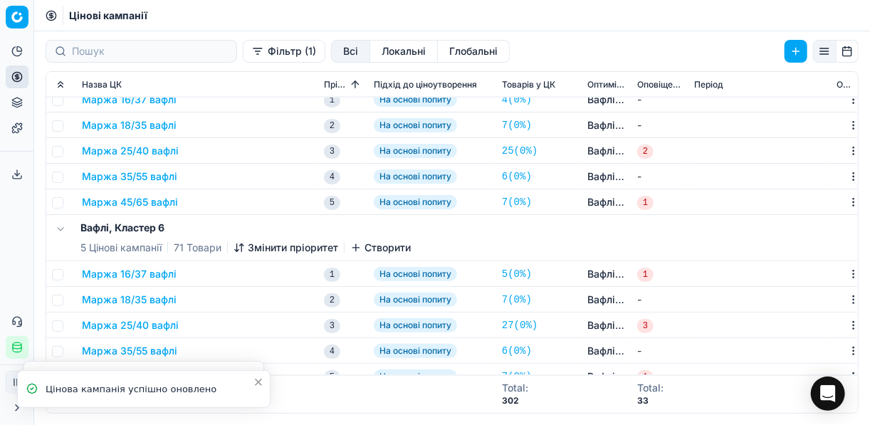
click at [135, 154] on button "Маржа 25/40 вафлі" at bounding box center [130, 151] width 97 height 14
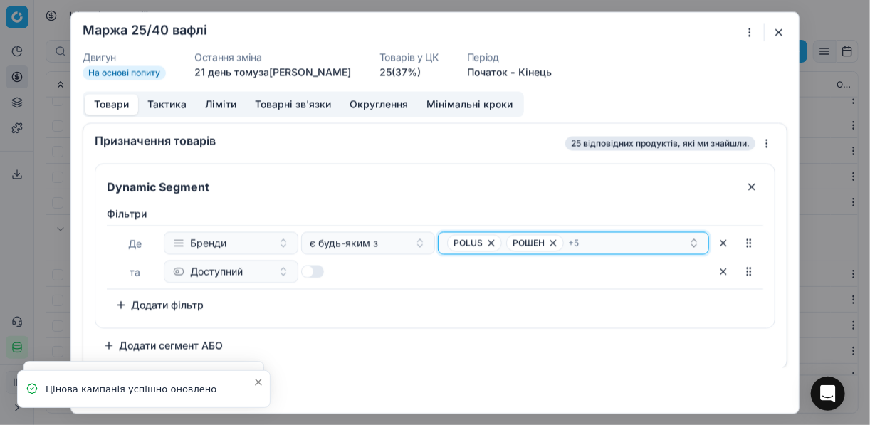
click at [615, 241] on div "POLUS РОШЕН + 5" at bounding box center [567, 242] width 241 height 17
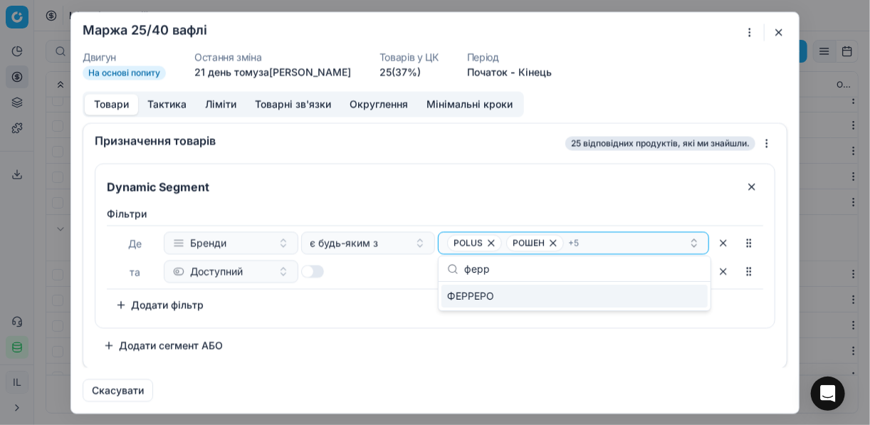
type input "ферр"
click at [678, 291] on div "ФЕРРЕРО" at bounding box center [574, 296] width 266 height 23
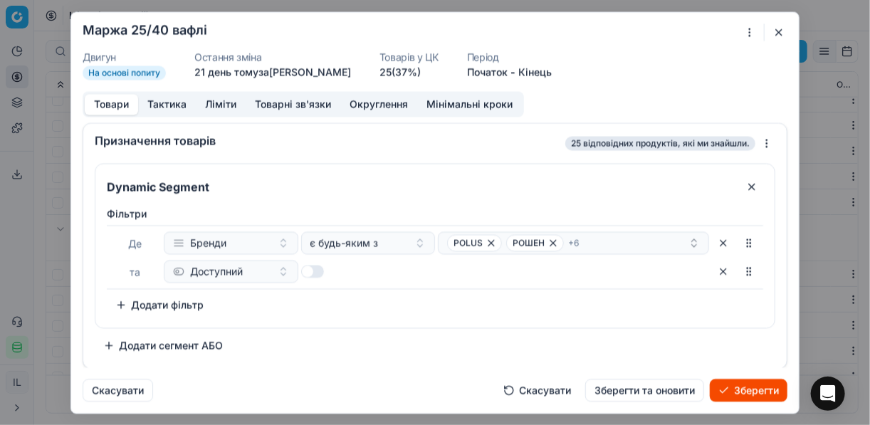
click at [757, 382] on button "Зберегти" at bounding box center [749, 390] width 78 height 23
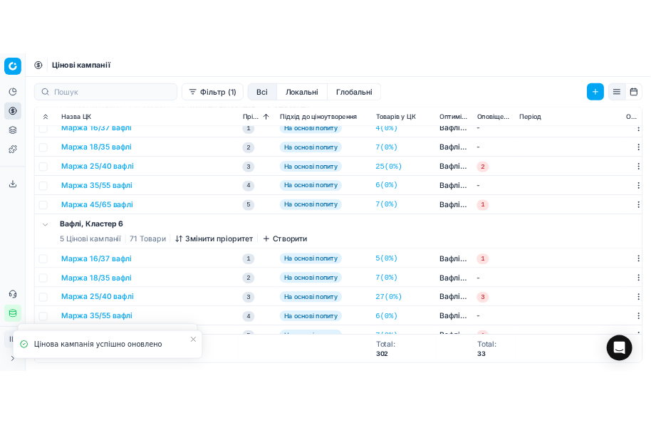
scroll to position [810, 0]
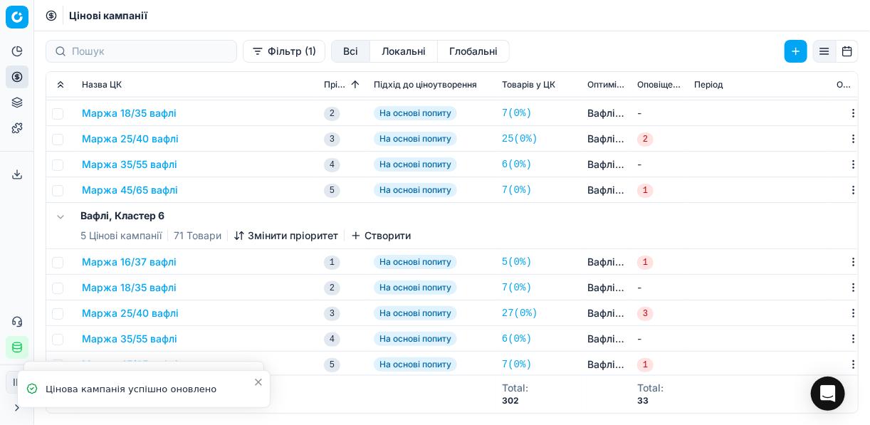
click at [152, 316] on button "Маржа 25/40 вафлі" at bounding box center [130, 313] width 97 height 14
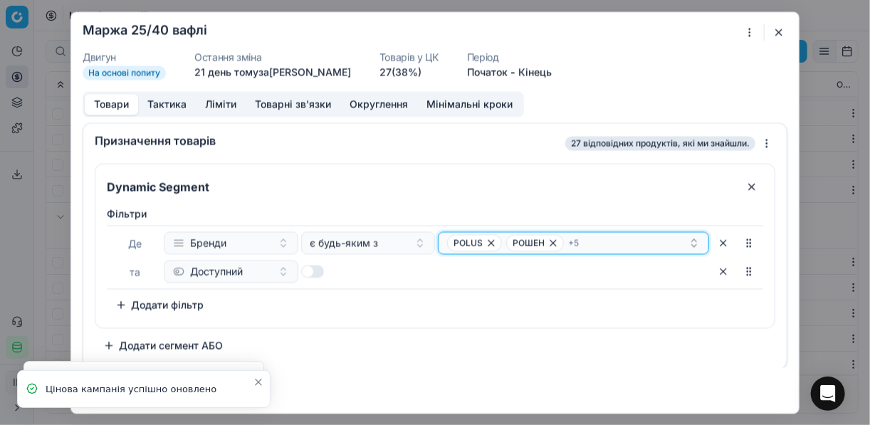
click at [640, 242] on div "POLUS РОШЕН + 5" at bounding box center [567, 242] width 241 height 17
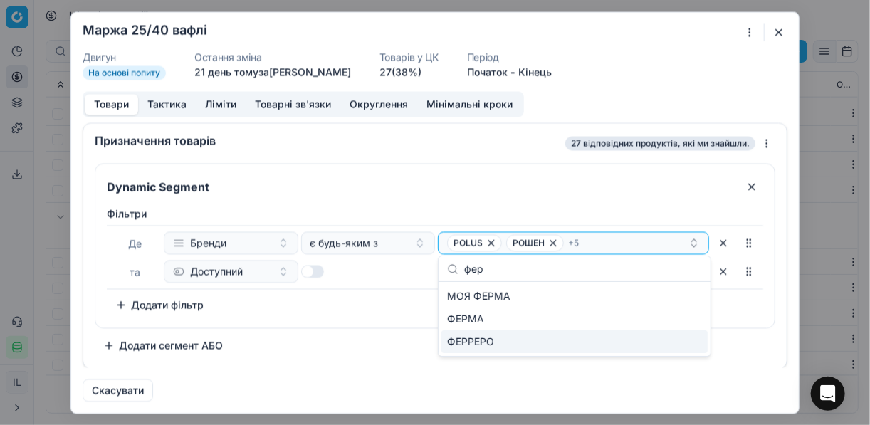
type input "фер"
click at [686, 342] on div "ФЕРРЕРО" at bounding box center [574, 341] width 266 height 23
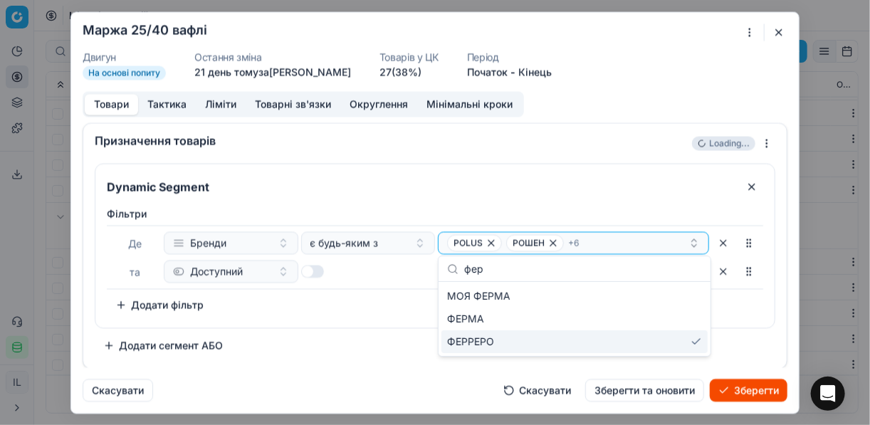
click at [741, 387] on button "Зберегти" at bounding box center [749, 390] width 78 height 23
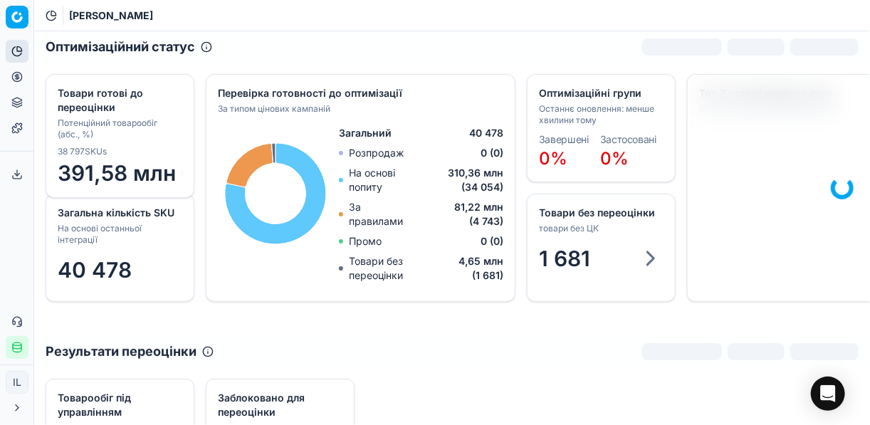
click at [16, 83] on button "Цінова оптимізація" at bounding box center [17, 77] width 23 height 23
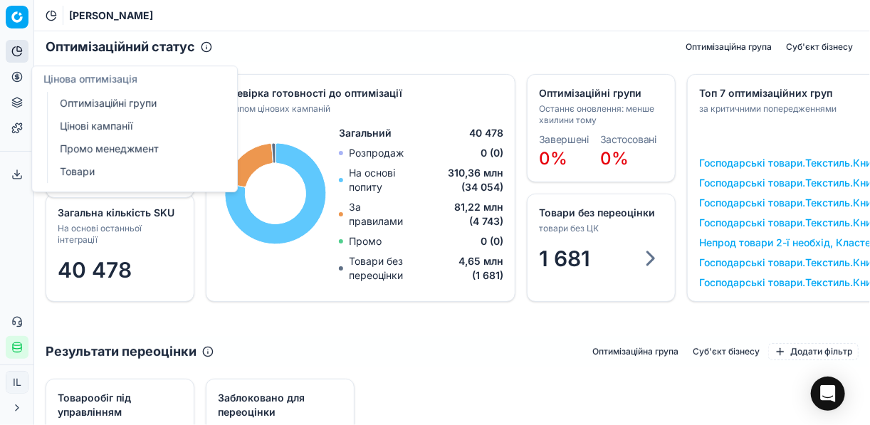
click at [16, 78] on icon at bounding box center [16, 76] width 11 height 11
click at [88, 126] on link "Цінові кампанії" at bounding box center [137, 126] width 166 height 20
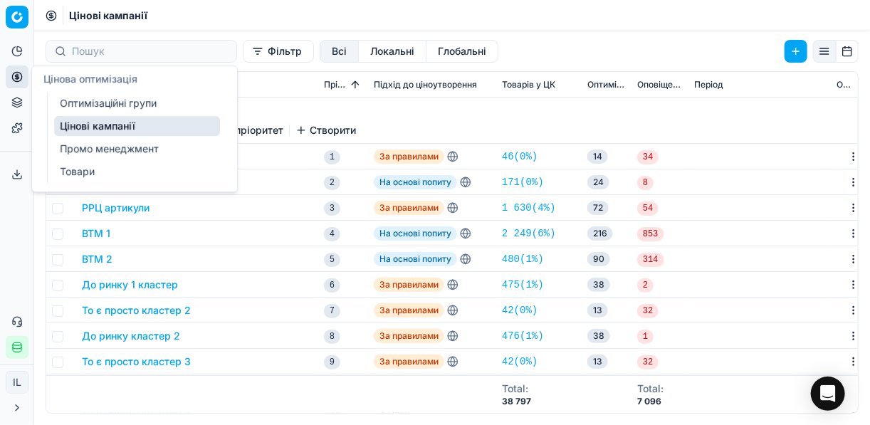
click at [127, 105] on link "Оптимізаційні групи" at bounding box center [137, 103] width 166 height 20
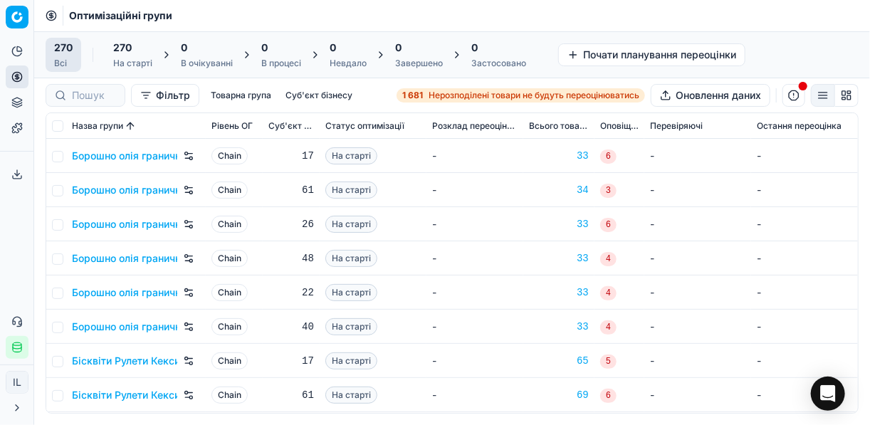
click at [446, 94] on span "Нерозподілені товари не будуть переоцінюватись" at bounding box center [534, 95] width 211 height 11
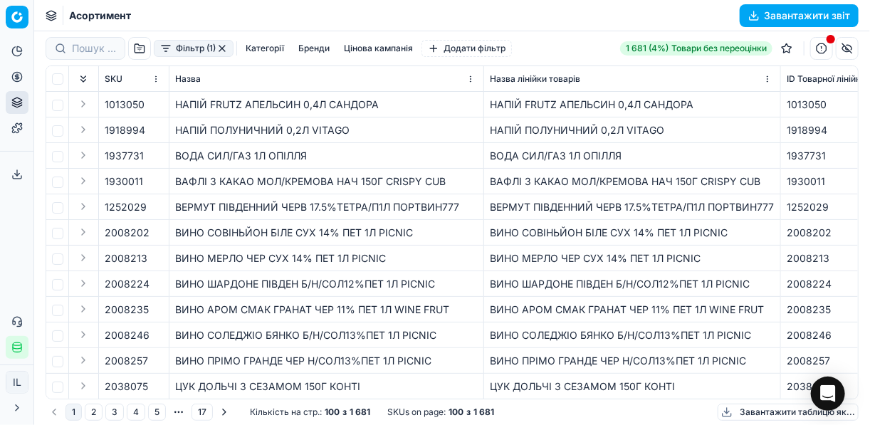
click at [167, 53] on button "Фільтр (1)" at bounding box center [194, 48] width 80 height 17
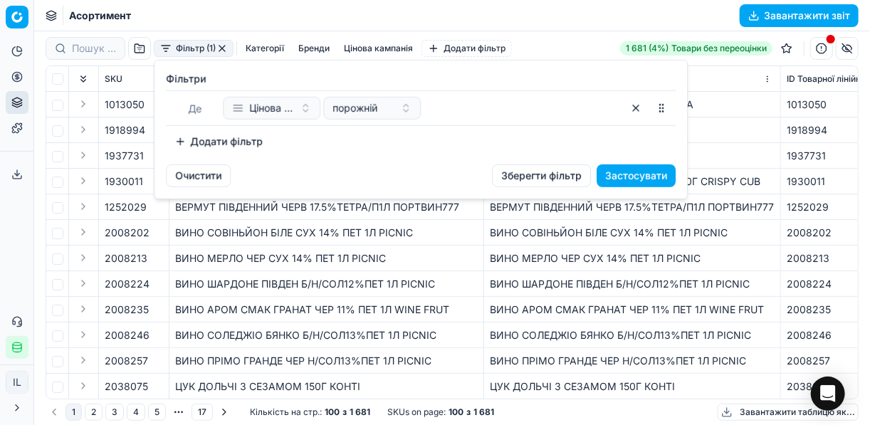
click at [184, 134] on button "Додати фільтр" at bounding box center [218, 141] width 105 height 23
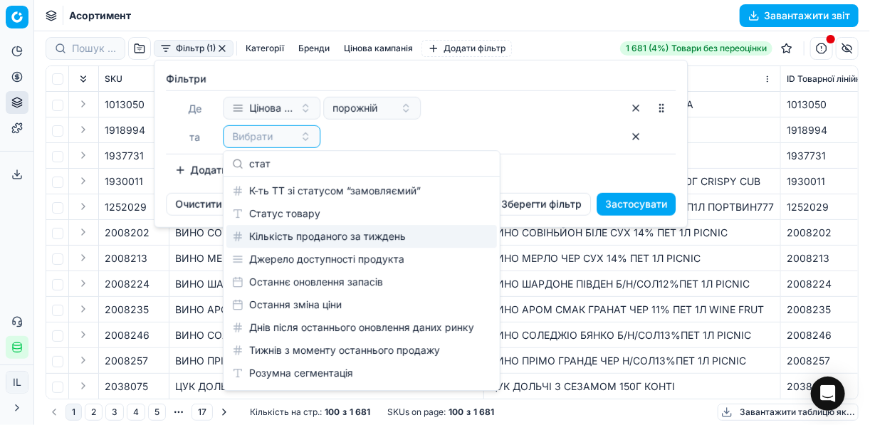
type input "стат"
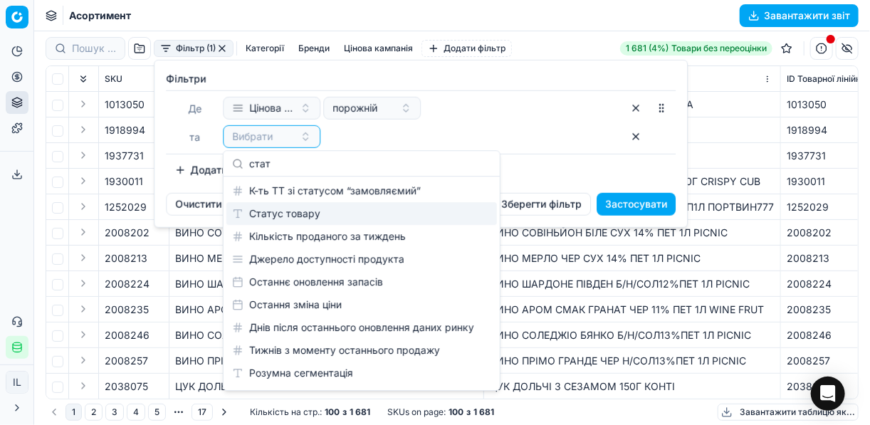
click at [347, 219] on div "Статус товару" at bounding box center [361, 213] width 271 height 23
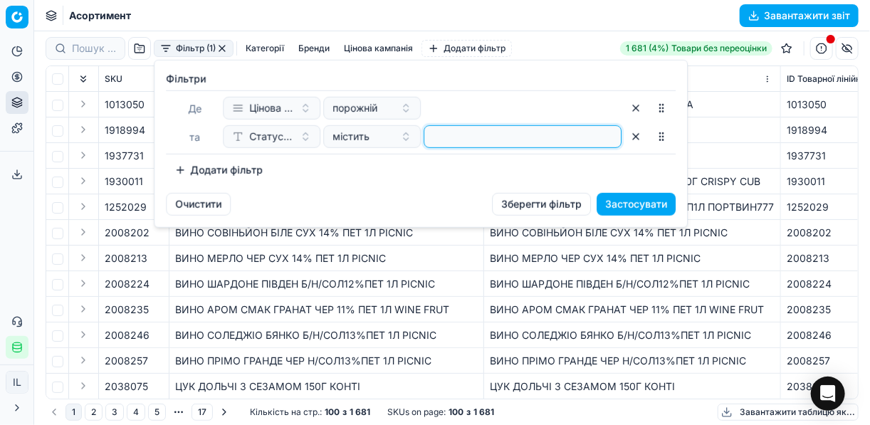
click at [440, 147] on input at bounding box center [522, 136] width 185 height 21
type input "1"
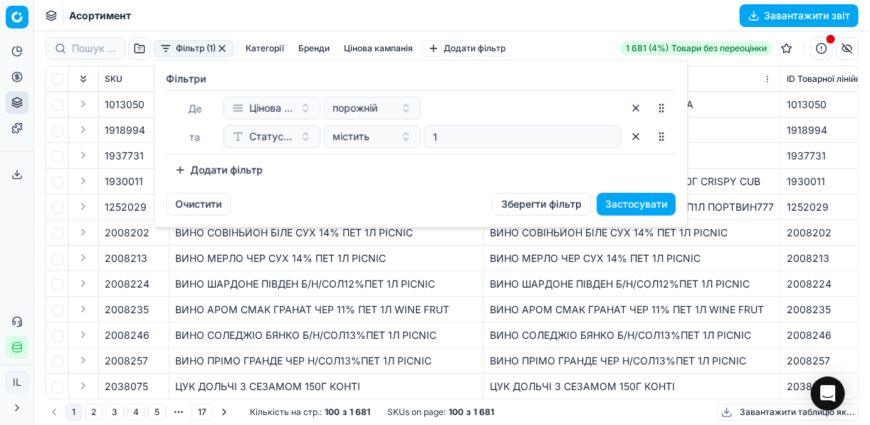
click at [185, 170] on button "Додати фільтр" at bounding box center [218, 170] width 105 height 23
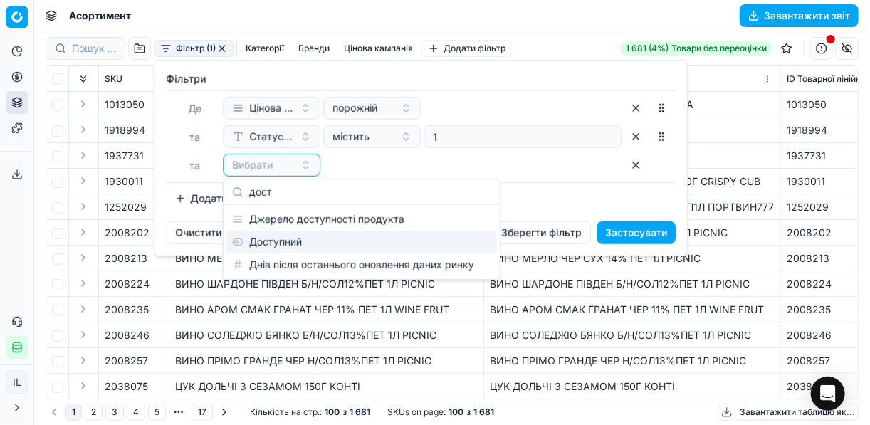
type input "дост"
click at [281, 247] on div "Доступний" at bounding box center [361, 242] width 271 height 23
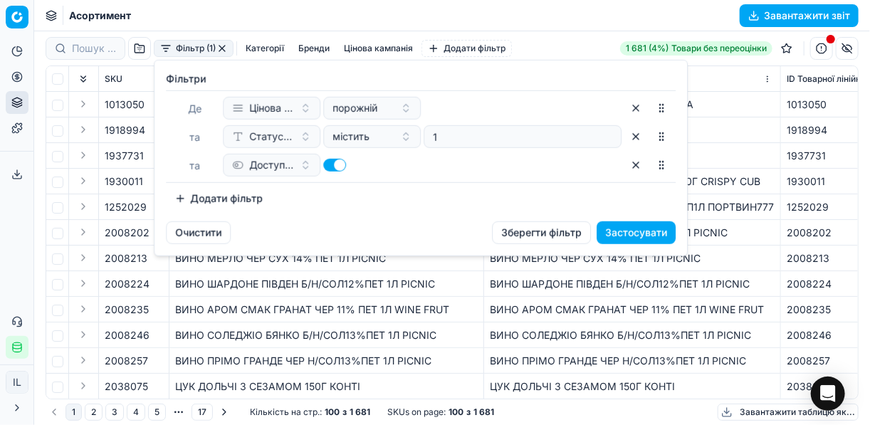
click at [177, 199] on button "Додати фільтр" at bounding box center [218, 198] width 105 height 23
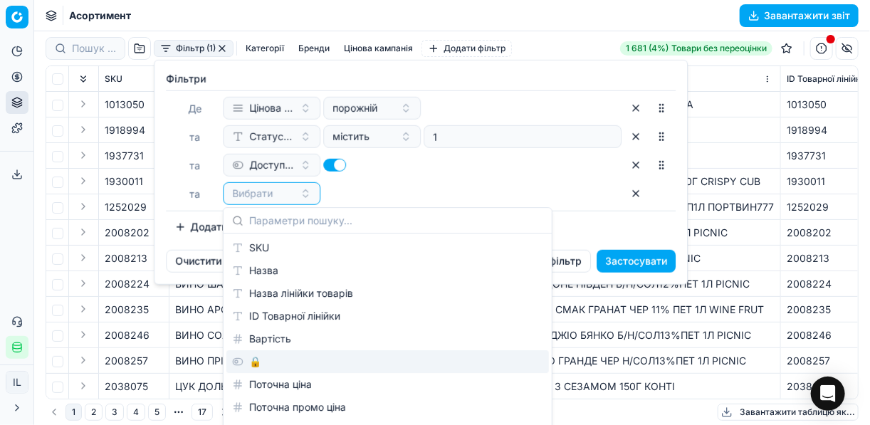
click at [269, 363] on div "🔒" at bounding box center [387, 361] width 323 height 23
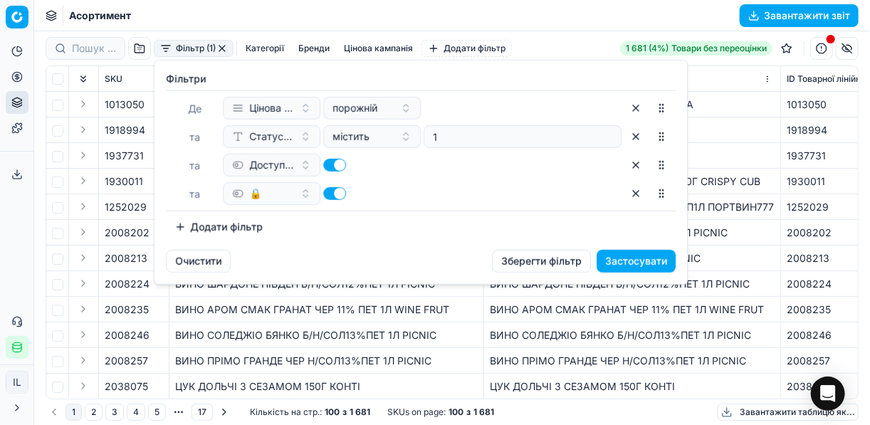
click at [326, 194] on button "button" at bounding box center [334, 193] width 23 height 13
checkbox input "false"
click at [619, 261] on button "Застосувати" at bounding box center [636, 261] width 79 height 23
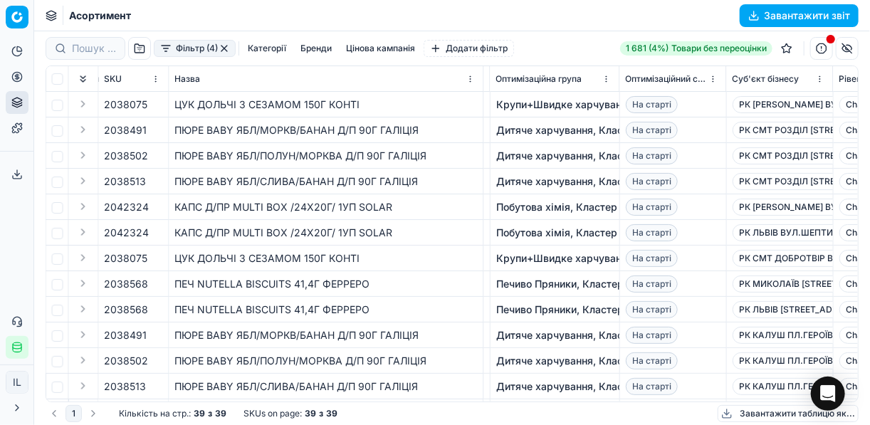
scroll to position [0, 1044]
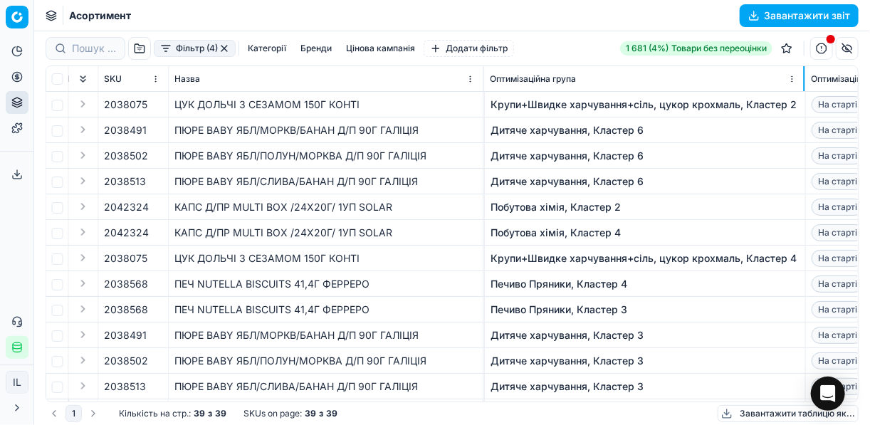
drag, startPoint x: 613, startPoint y: 75, endPoint x: 803, endPoint y: 85, distance: 190.4
click at [650, 85] on div at bounding box center [804, 78] width 1 height 25
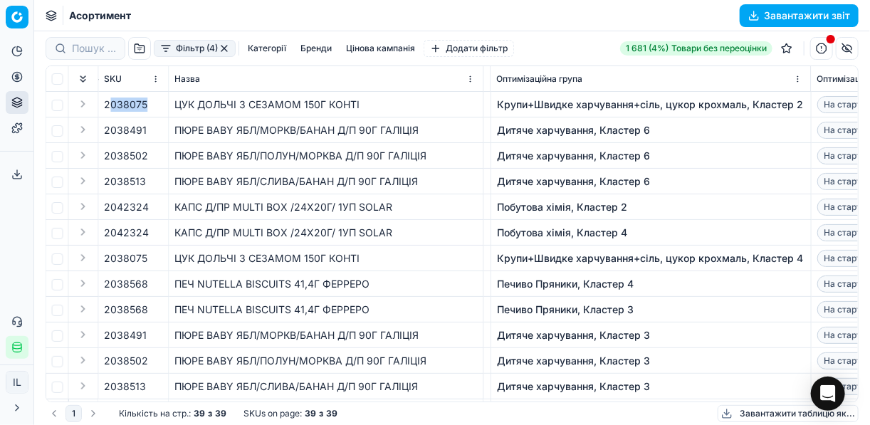
drag, startPoint x: 144, startPoint y: 106, endPoint x: 108, endPoint y: 106, distance: 35.6
click at [108, 106] on span "2038075" at bounding box center [126, 105] width 43 height 14
drag, startPoint x: 108, startPoint y: 106, endPoint x: 150, endPoint y: 103, distance: 42.2
click at [148, 102] on div "2038075" at bounding box center [134, 105] width 58 height 14
click at [152, 103] on button "button" at bounding box center [156, 105] width 14 height 14
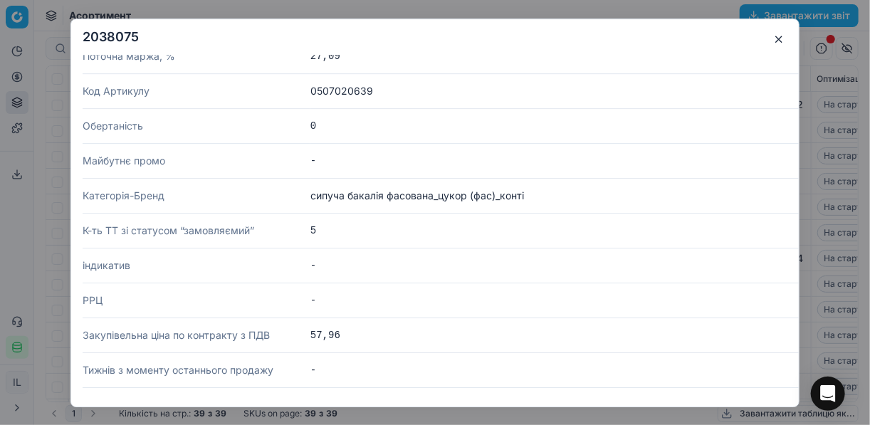
scroll to position [2222, 0]
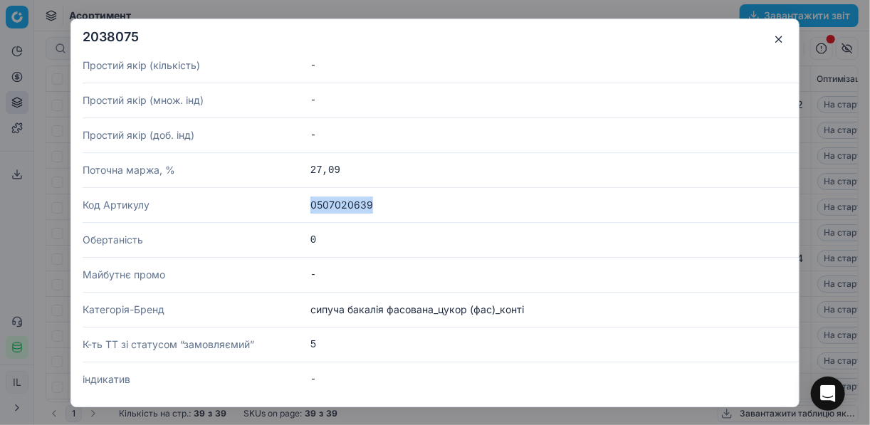
drag, startPoint x: 371, startPoint y: 192, endPoint x: 308, endPoint y: 192, distance: 62.7
copy dl "Код Артикулу 0507020639"
click at [650, 38] on button "button" at bounding box center [778, 39] width 17 height 17
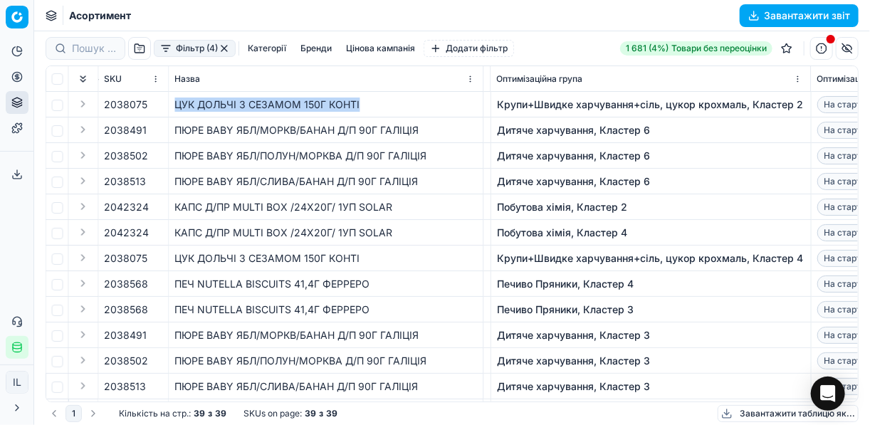
drag, startPoint x: 370, startPoint y: 103, endPoint x: 173, endPoint y: 105, distance: 196.5
click at [173, 105] on td "ЦУК ДОЛЬЧІ З СЕЗАМОМ 150Г КОНТІ" at bounding box center [326, 105] width 315 height 26
copy div "ЦУК ДОЛЬЧІ З СЕЗАМОМ 150Г КОНТІ"
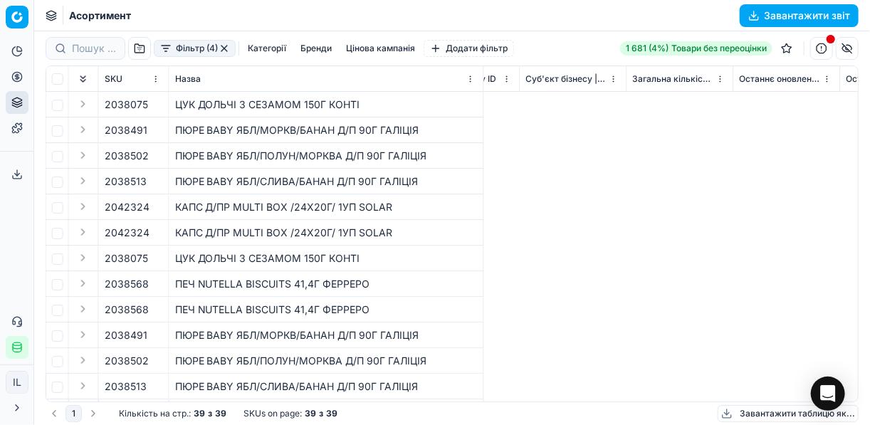
scroll to position [0, 7945]
